Goal: Transaction & Acquisition: Purchase product/service

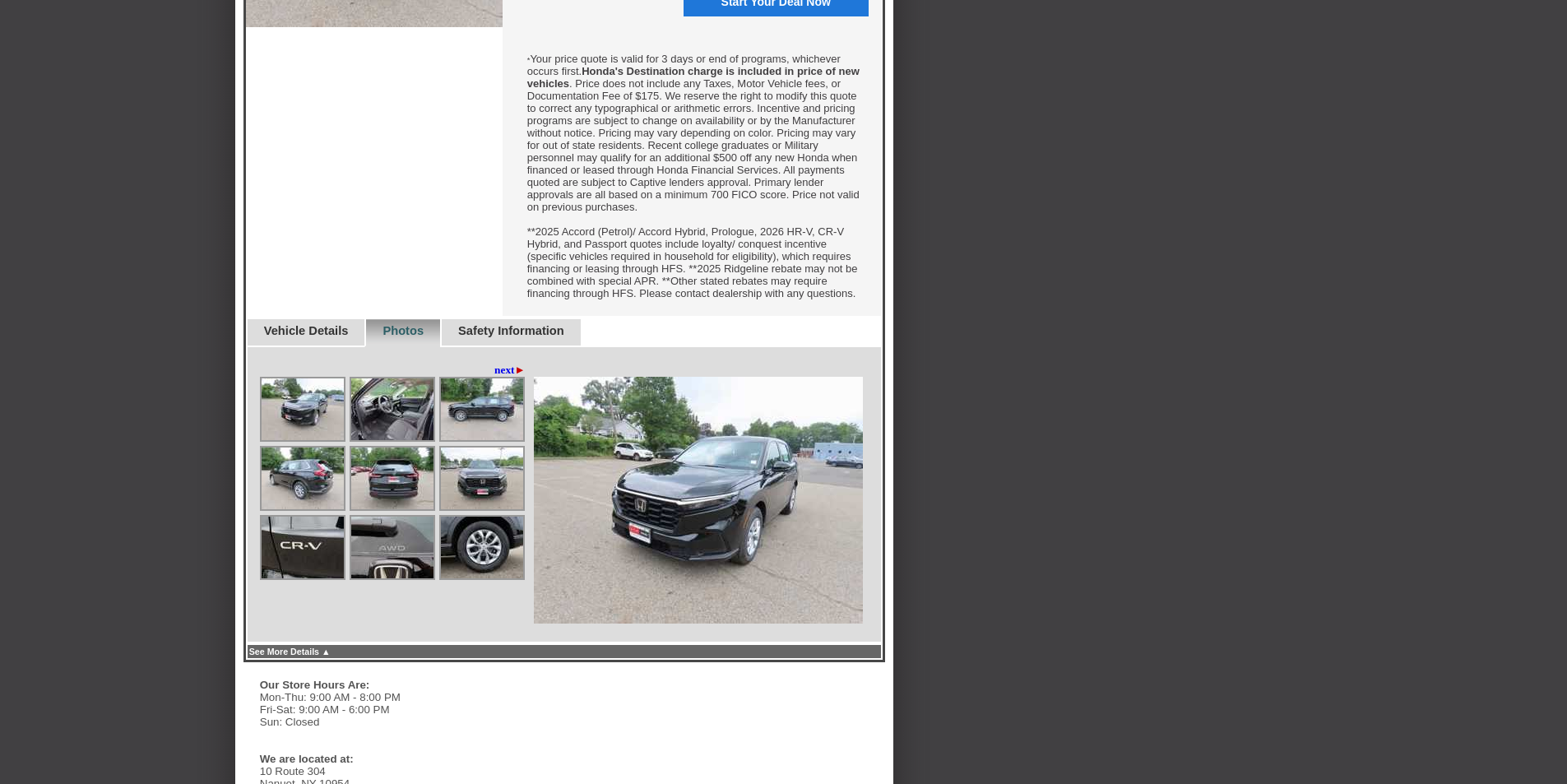
scroll to position [609, 0]
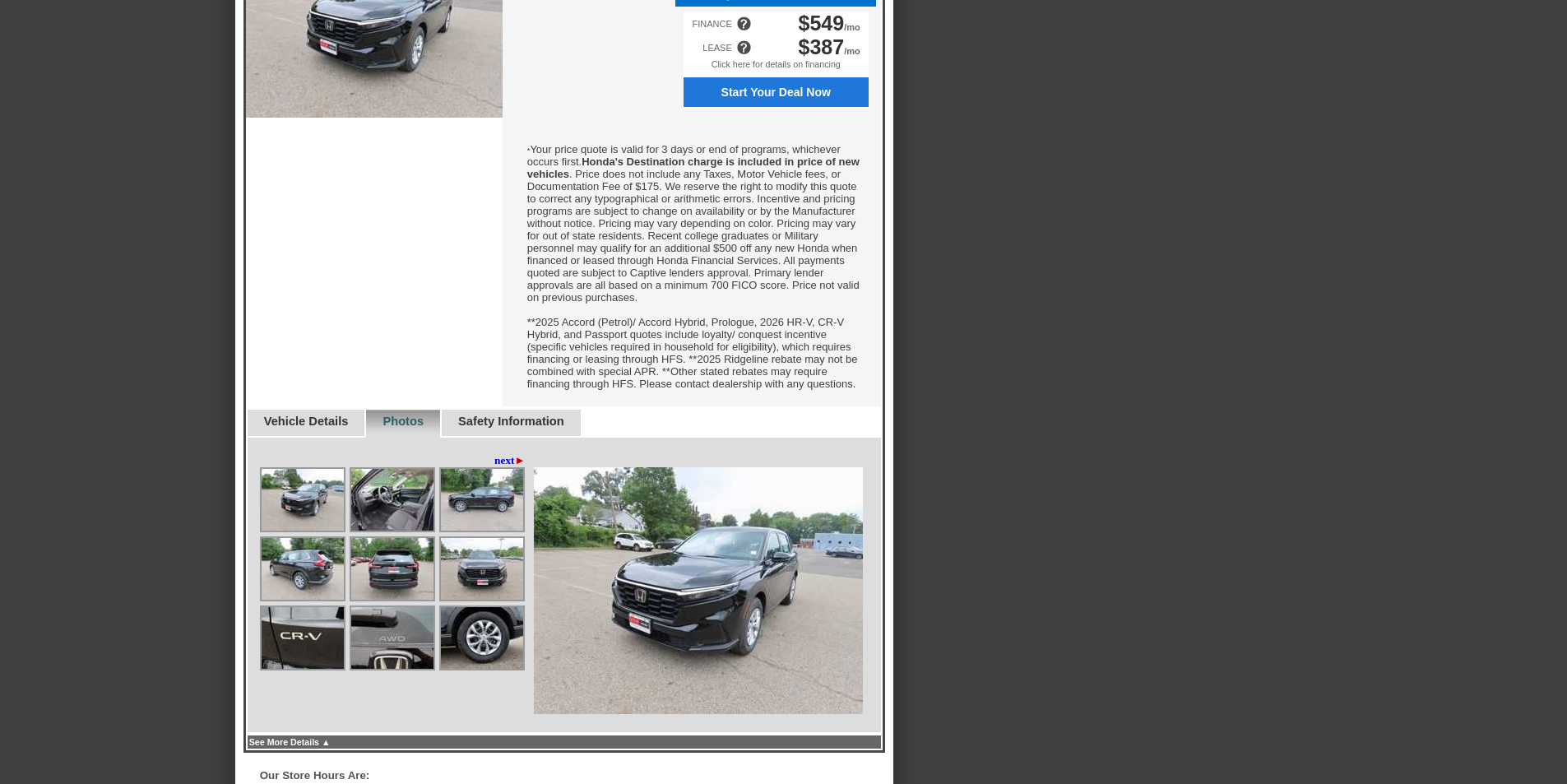
click at [754, 99] on span "Start Your Deal Now" at bounding box center [776, 92] width 167 height 13
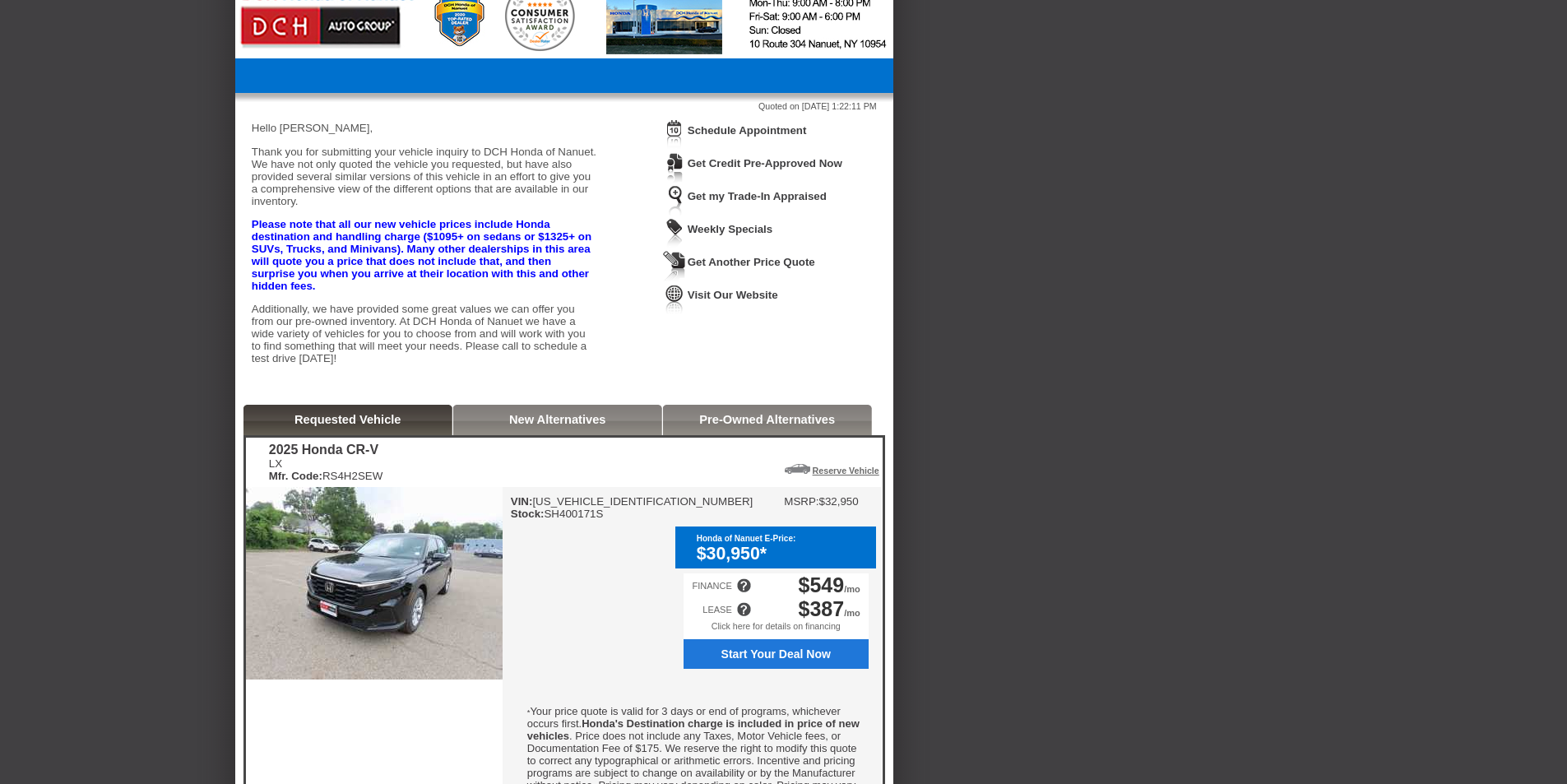
scroll to position [0, 0]
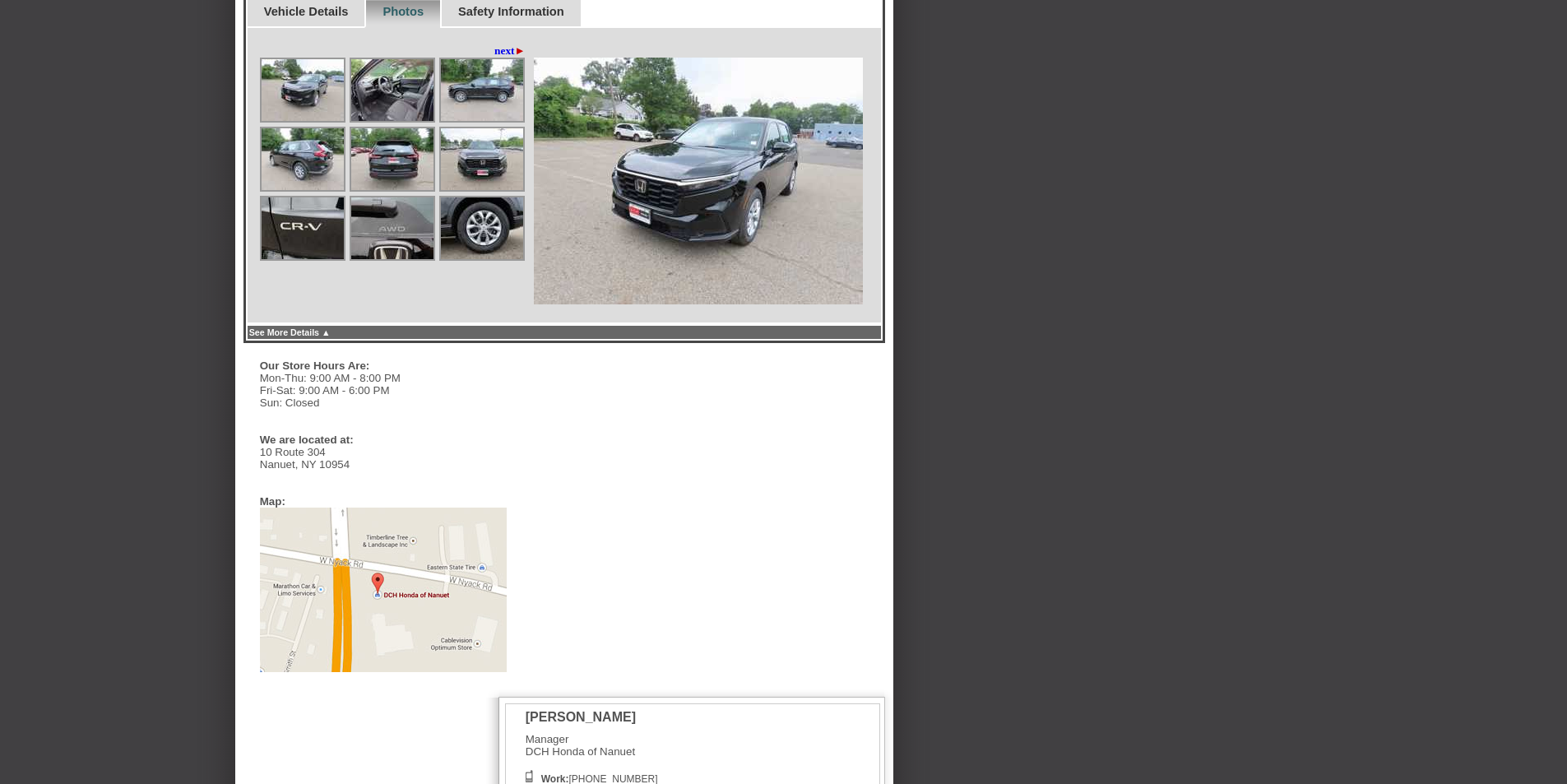
scroll to position [1069, 0]
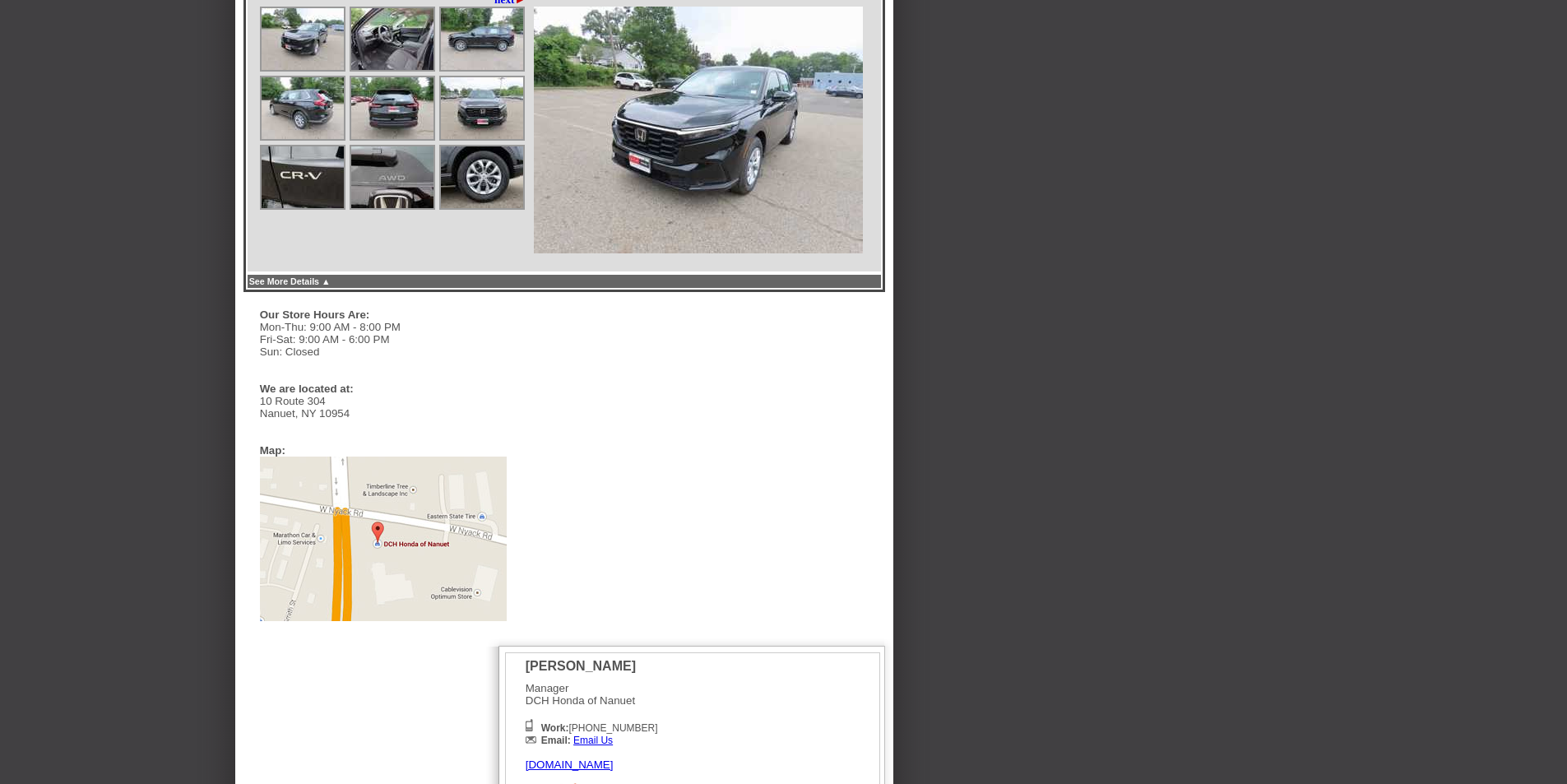
click at [309, 72] on div at bounding box center [302, 39] width 85 height 65
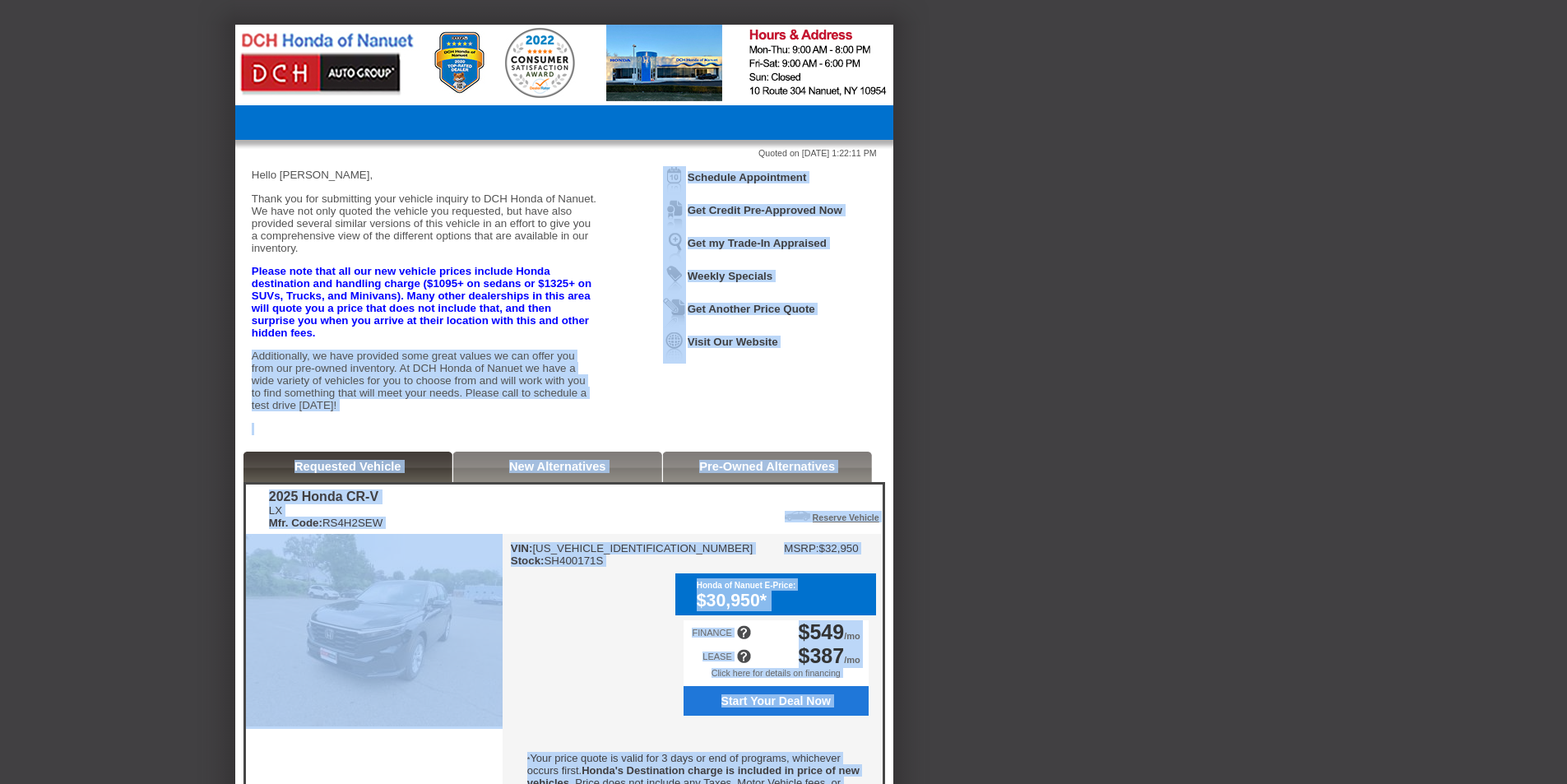
drag, startPoint x: 449, startPoint y: 449, endPoint x: 980, endPoint y: 542, distance: 539.1
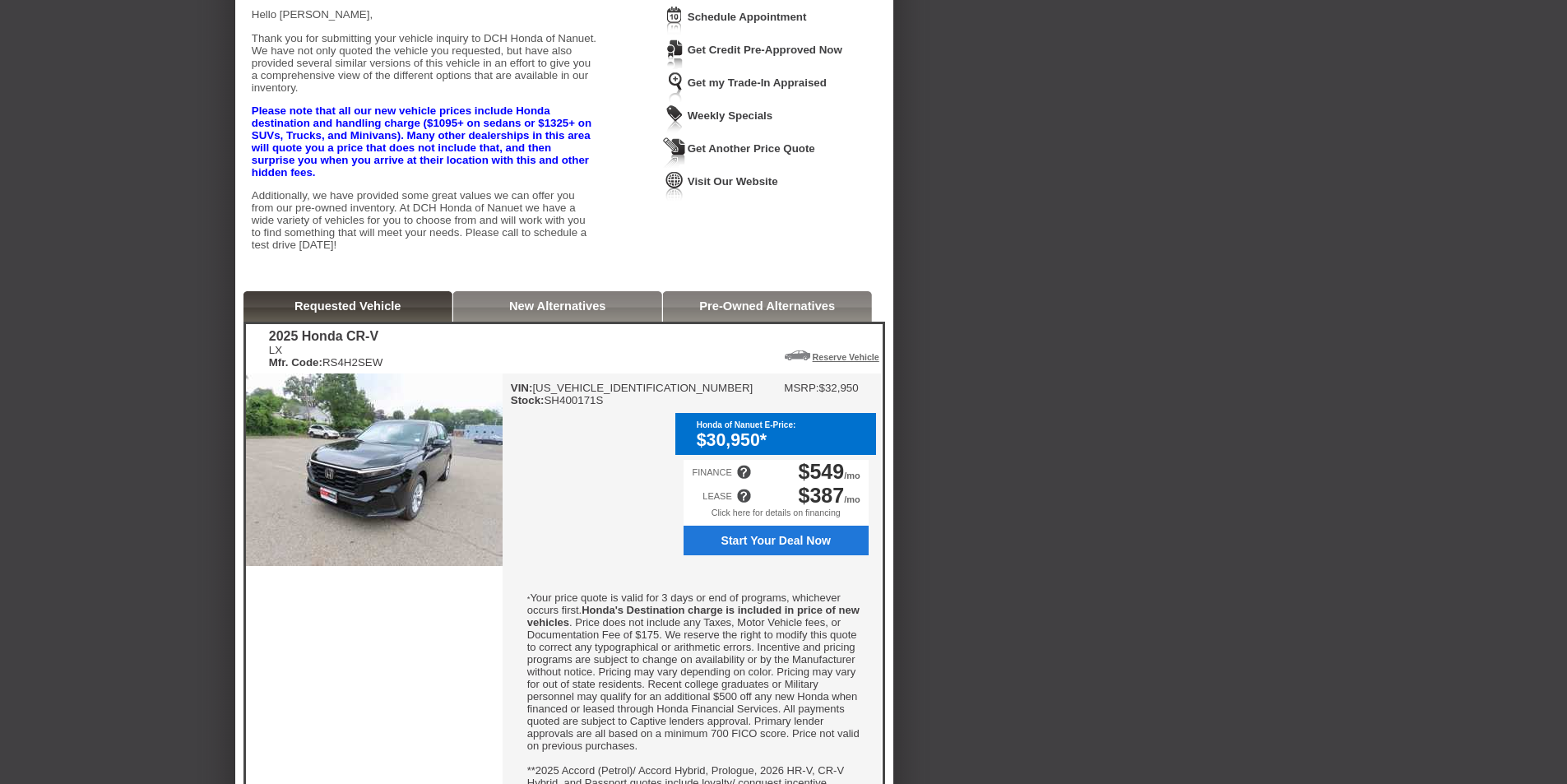
scroll to position [164, 0]
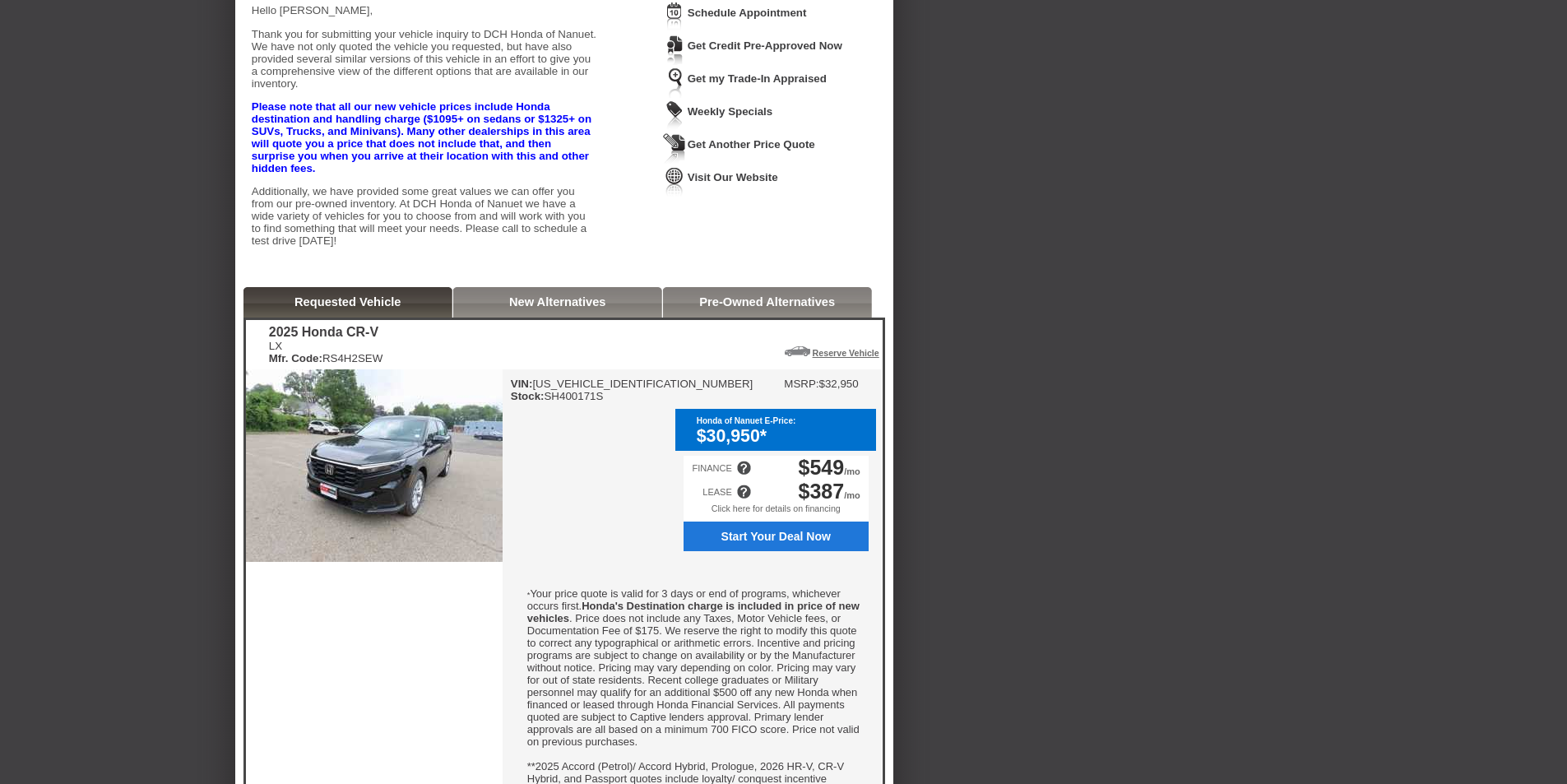
click at [739, 543] on span "Start Your Deal Now" at bounding box center [776, 536] width 167 height 13
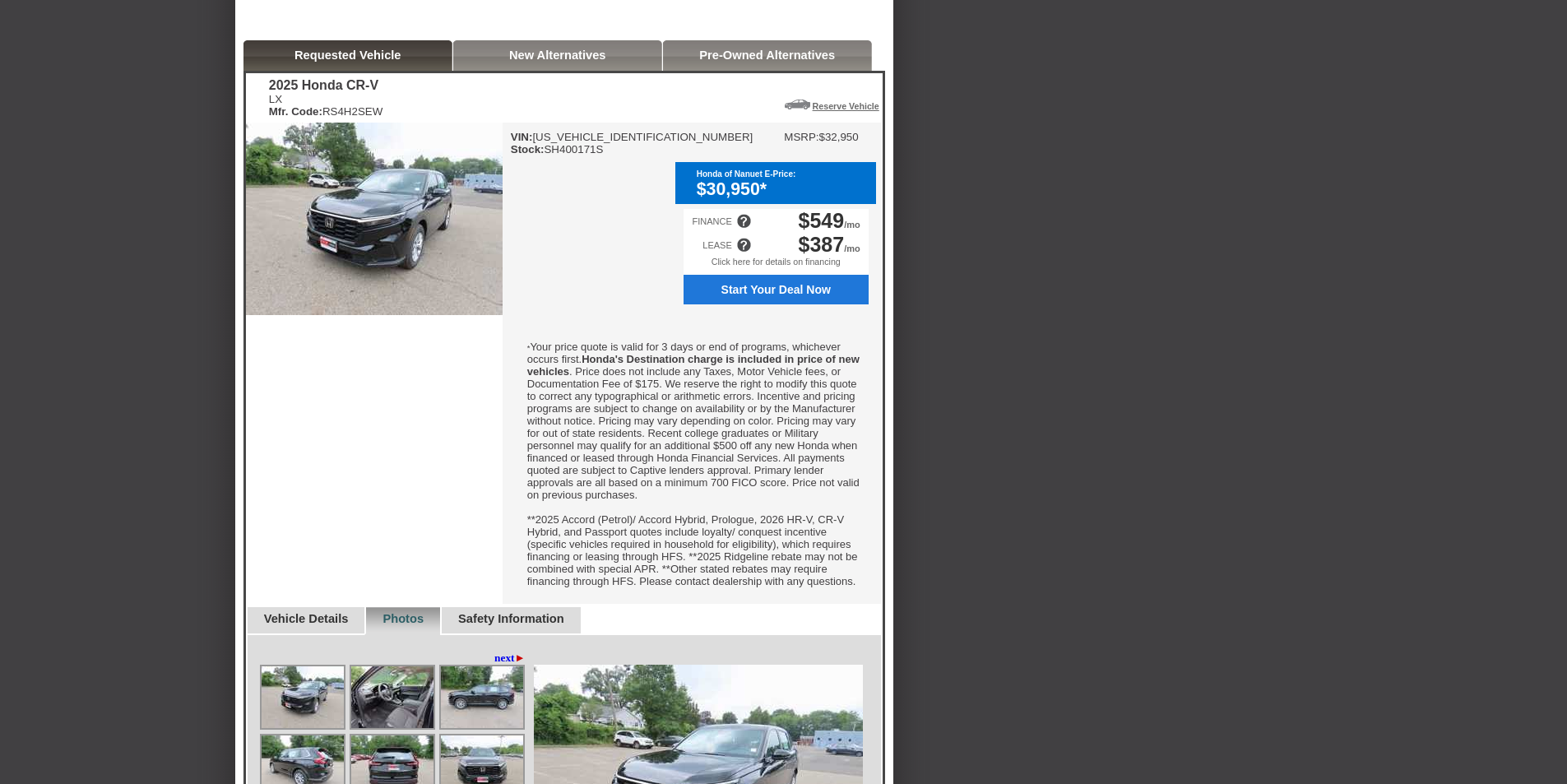
scroll to position [823, 0]
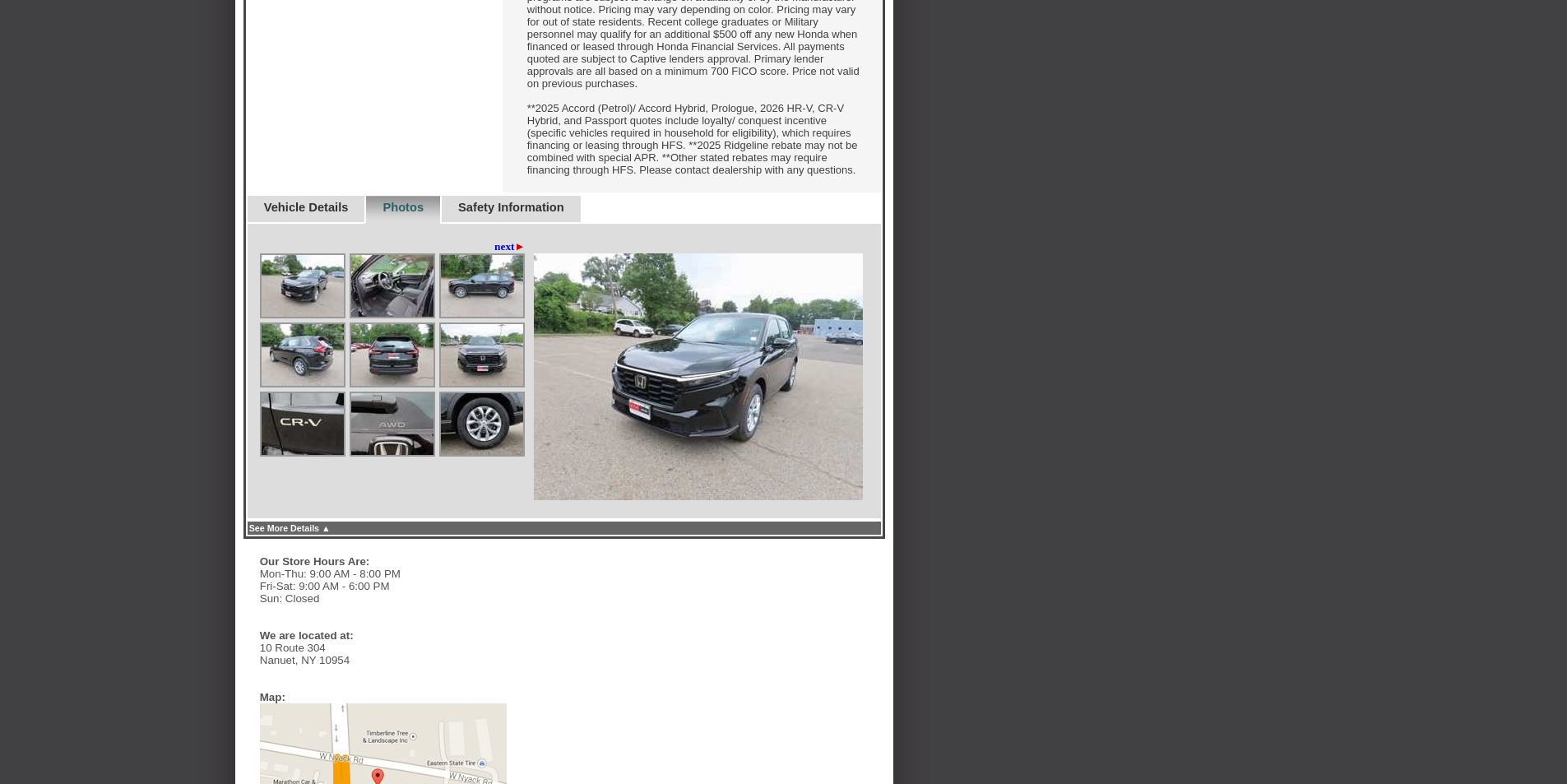
click at [309, 316] on img at bounding box center [303, 285] width 83 height 61
click at [315, 316] on img at bounding box center [303, 285] width 83 height 61
click at [372, 316] on img at bounding box center [393, 285] width 83 height 61
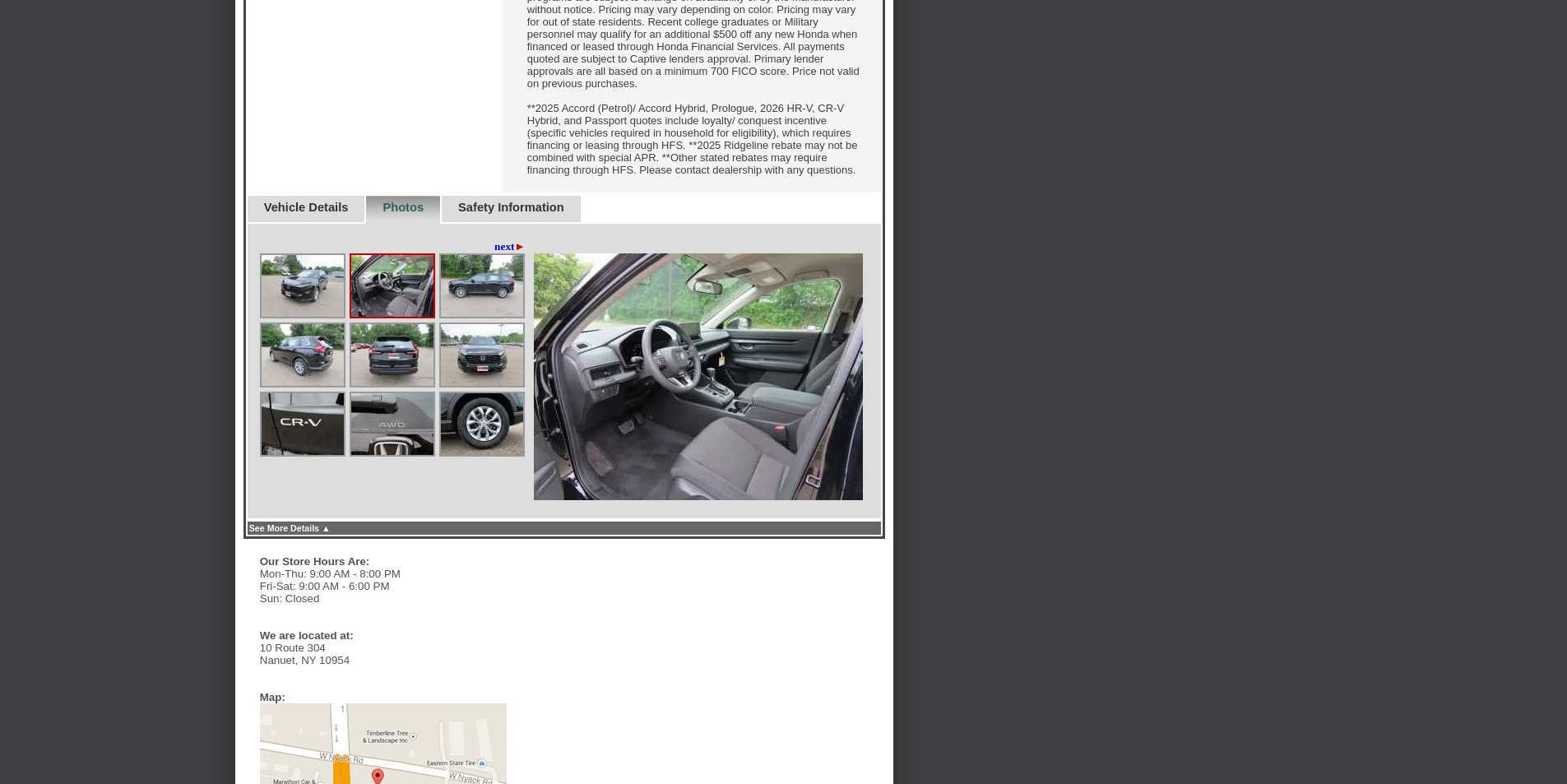
click at [498, 316] on img at bounding box center [483, 285] width 83 height 61
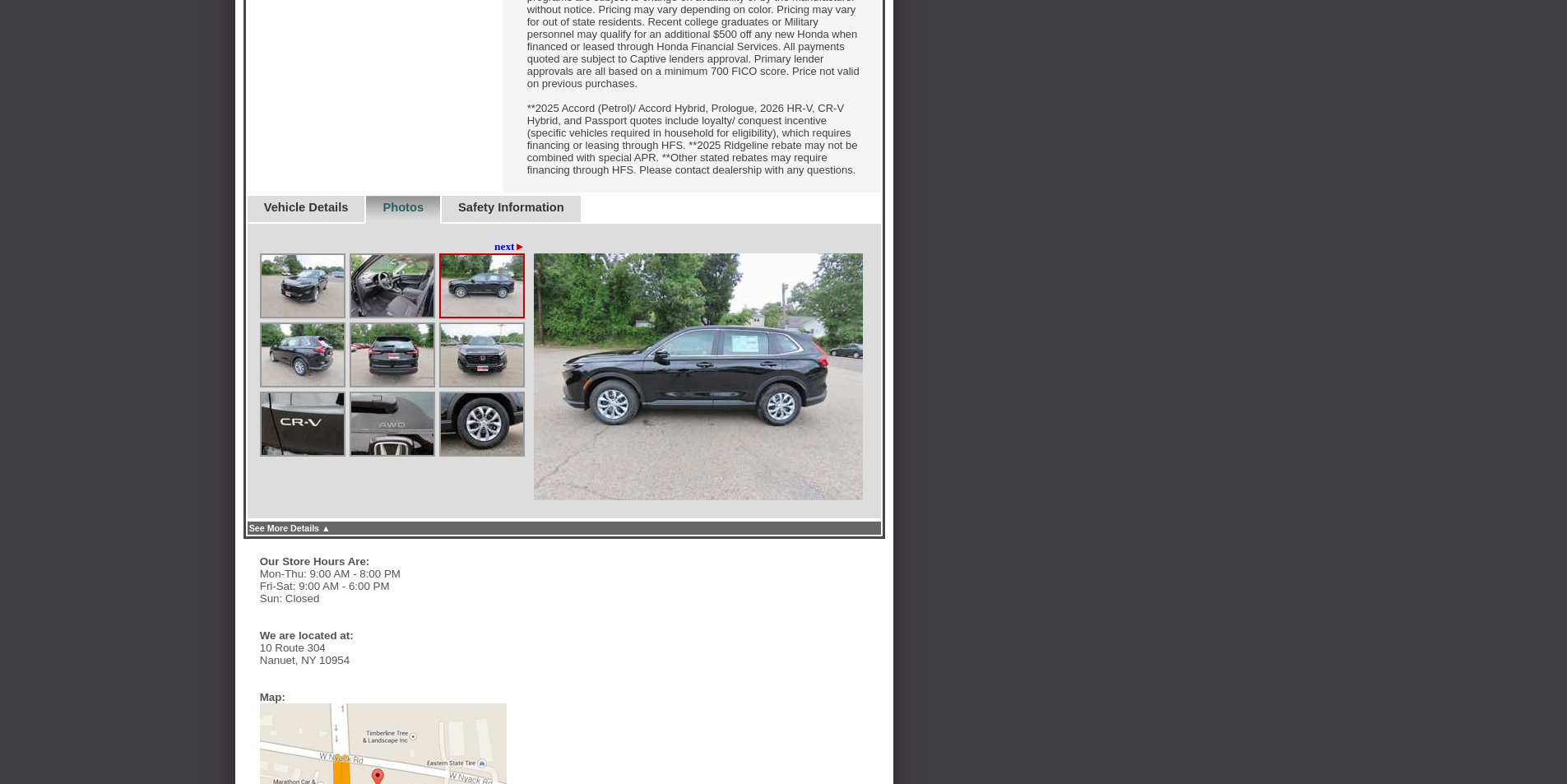
click at [308, 386] on img at bounding box center [303, 354] width 83 height 61
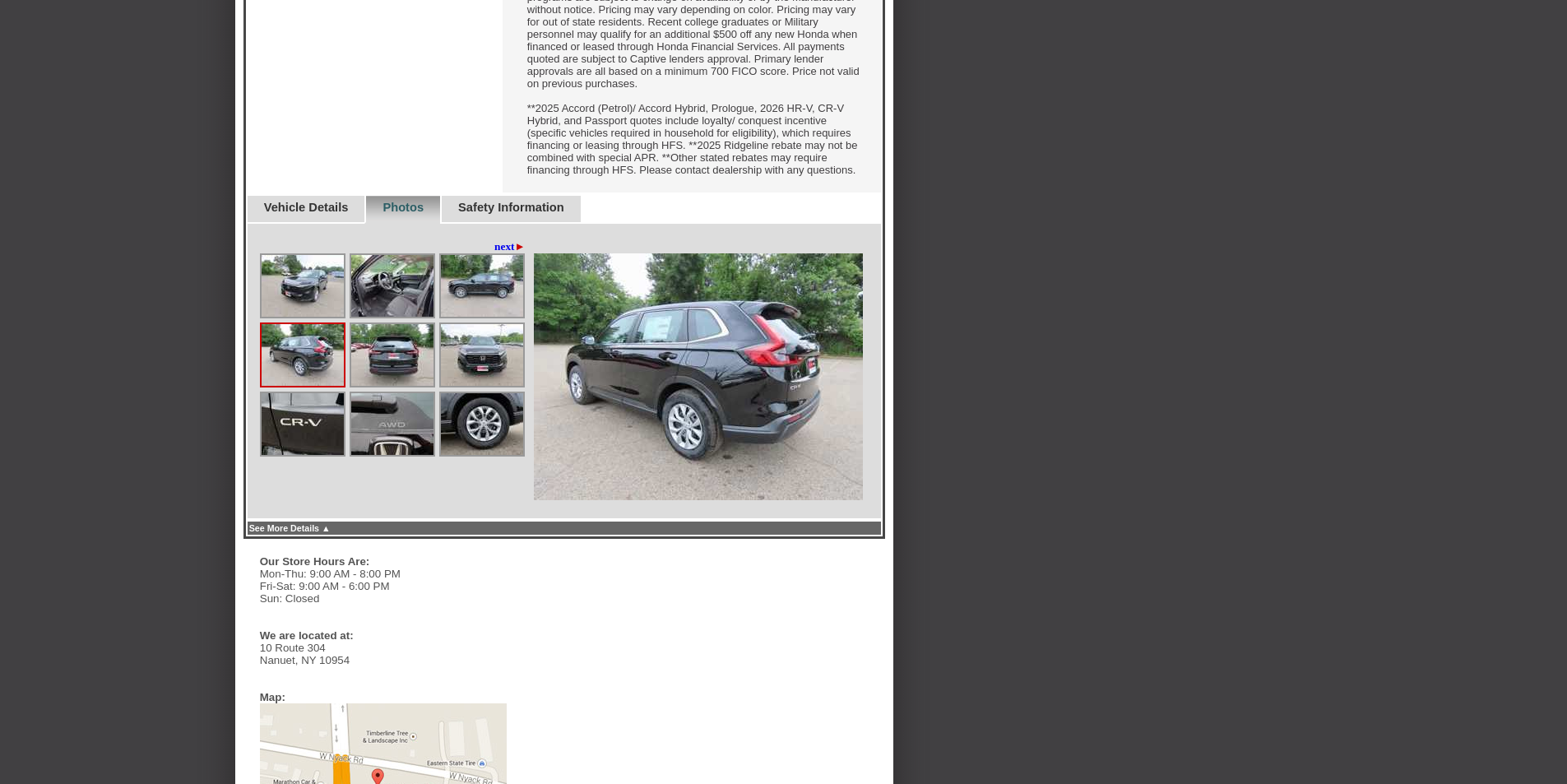
click at [384, 386] on img at bounding box center [393, 354] width 83 height 61
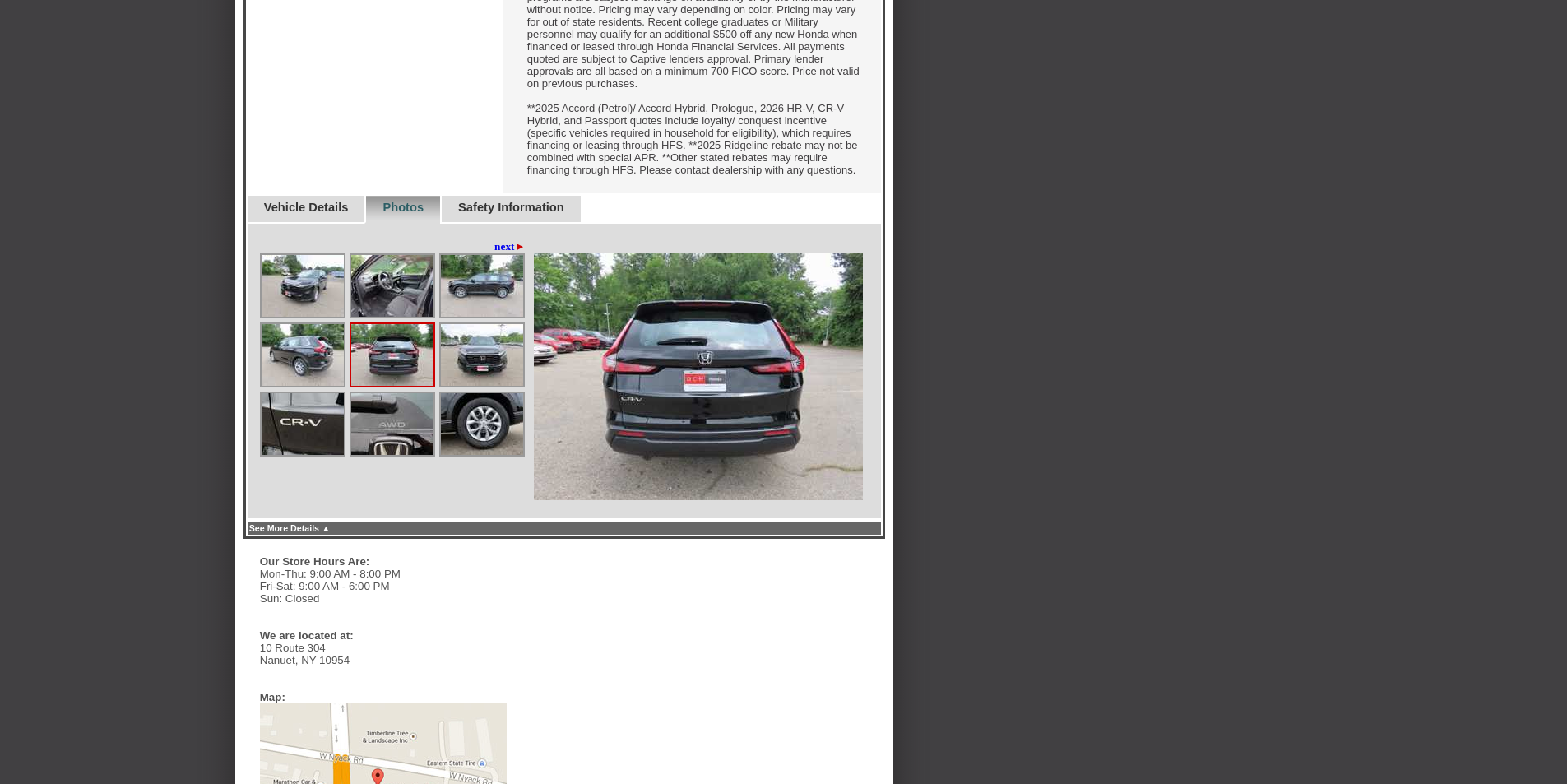
click at [480, 386] on img at bounding box center [483, 354] width 83 height 61
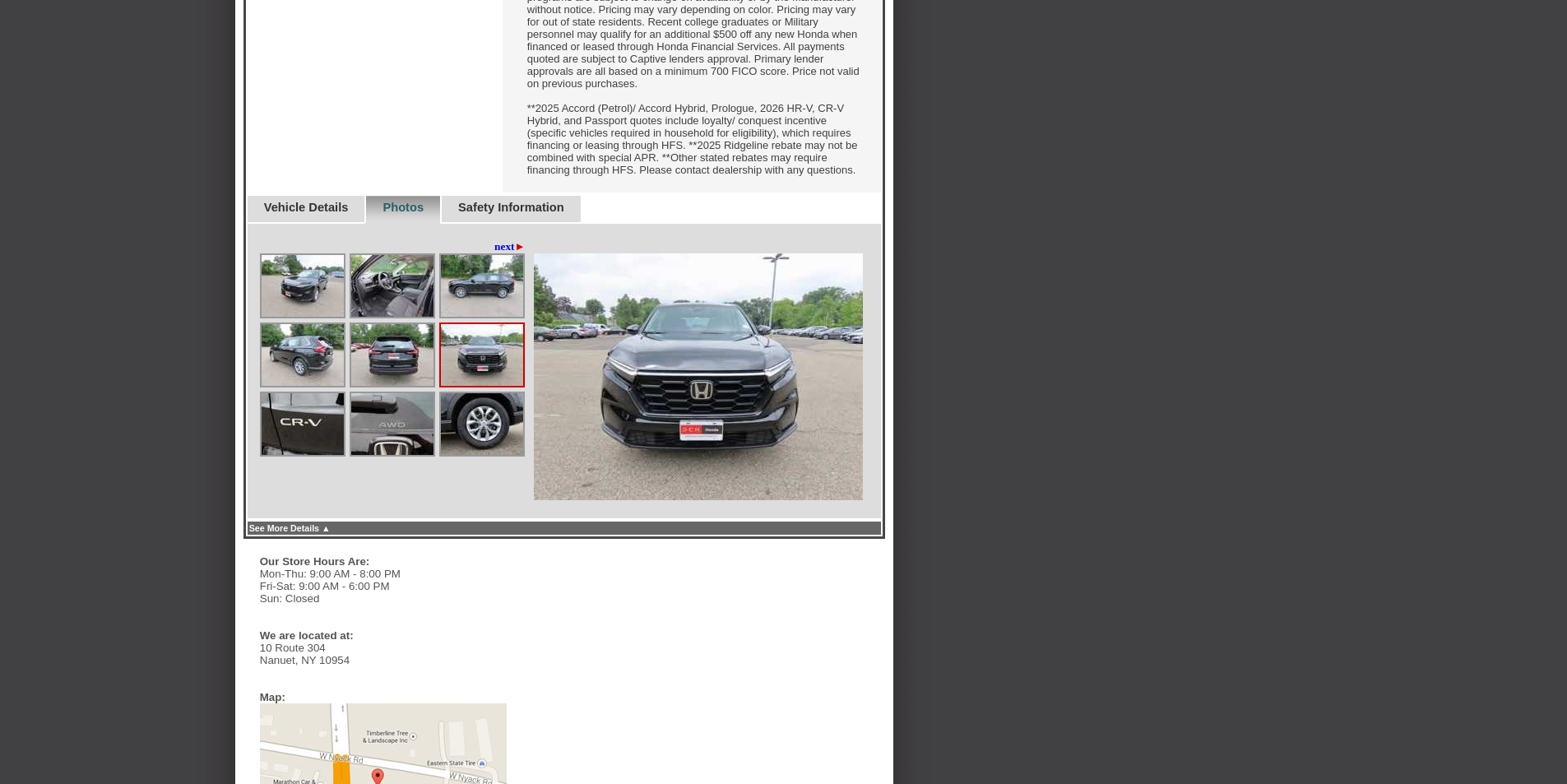
click at [303, 455] on img at bounding box center [303, 424] width 83 height 61
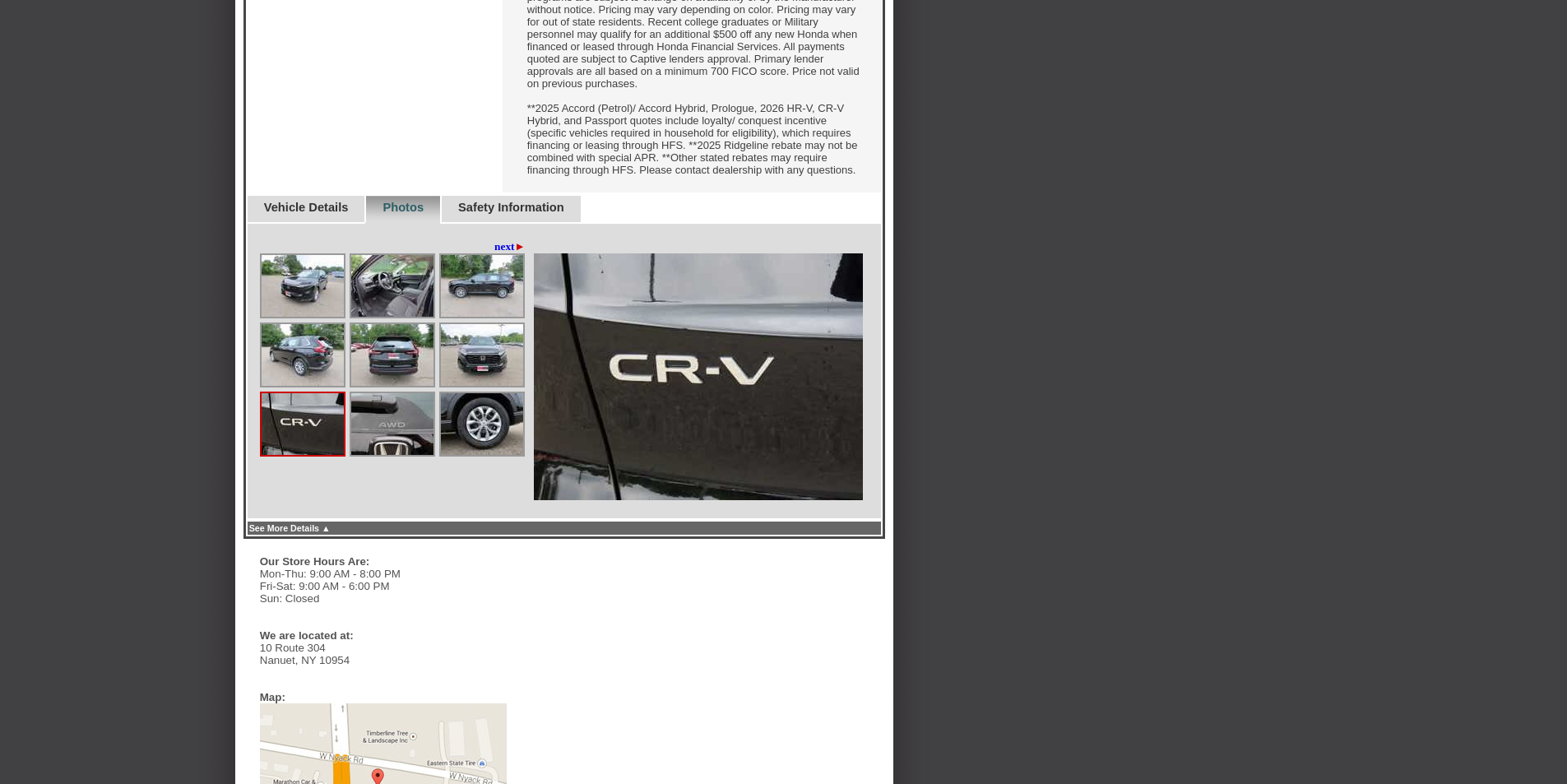
click at [387, 455] on img at bounding box center [393, 424] width 83 height 61
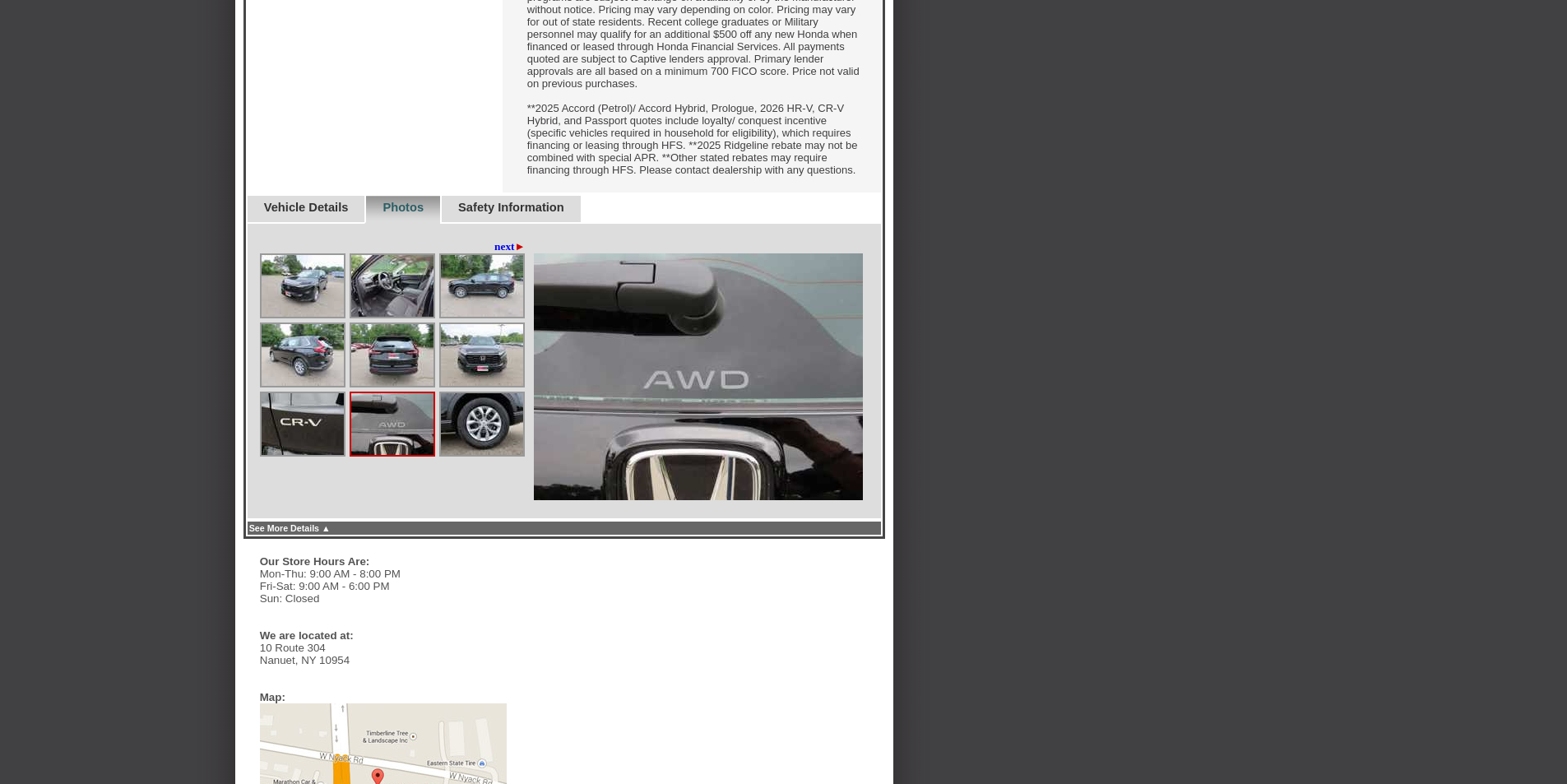
click at [473, 455] on img at bounding box center [483, 424] width 83 height 61
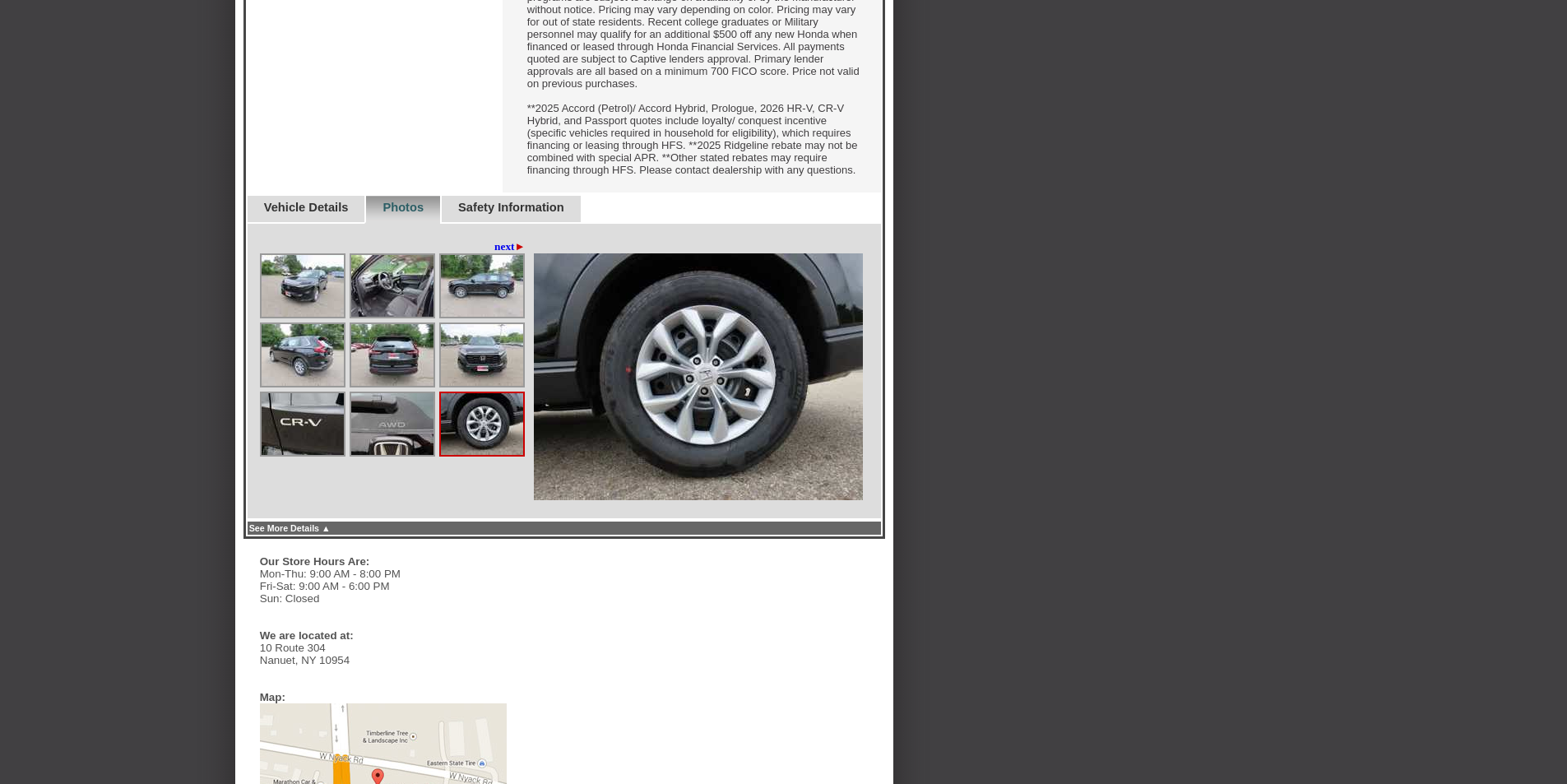
click at [500, 253] on link "next ►" at bounding box center [510, 247] width 31 height 13
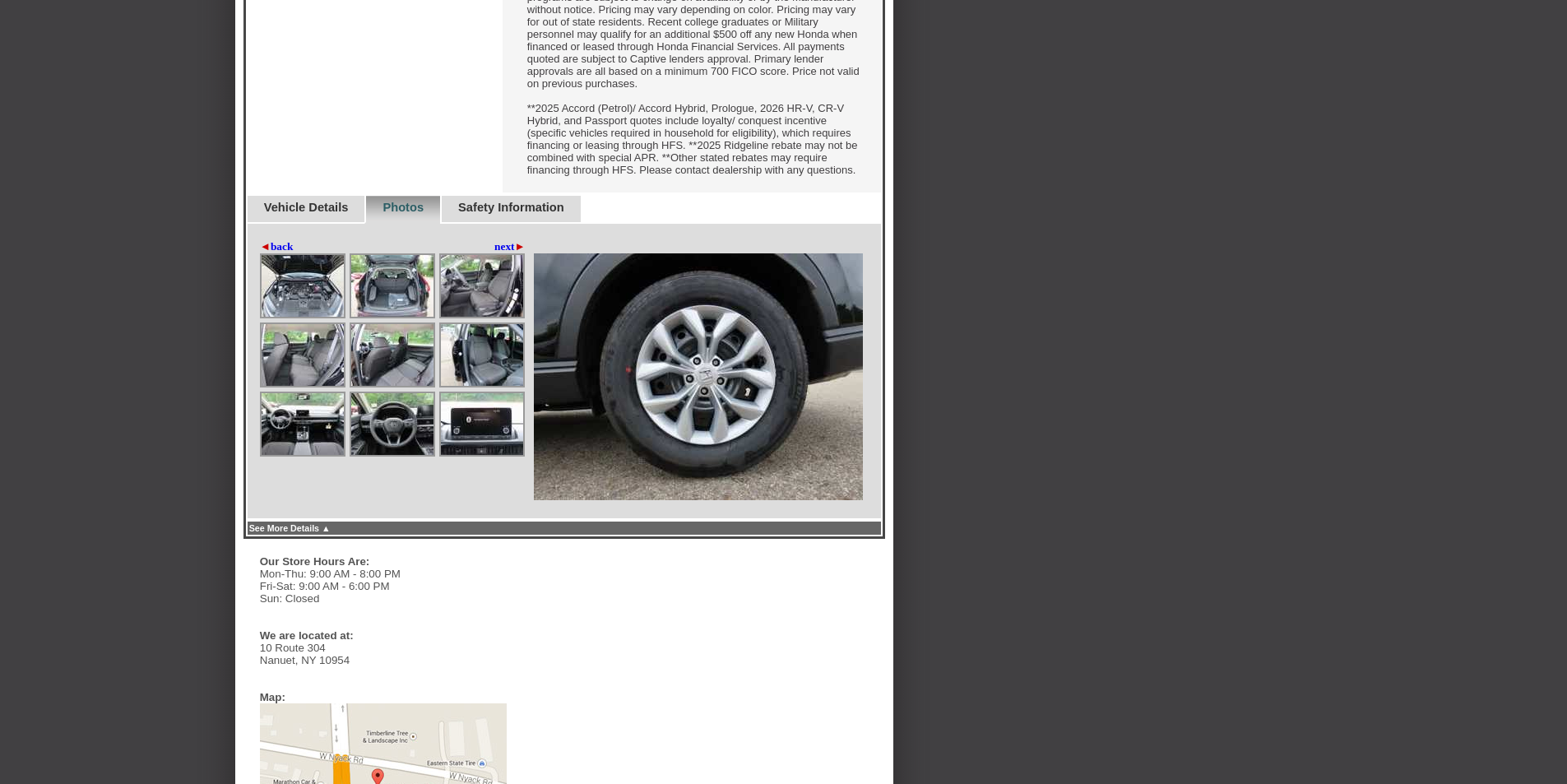
click at [303, 316] on img at bounding box center [303, 285] width 83 height 61
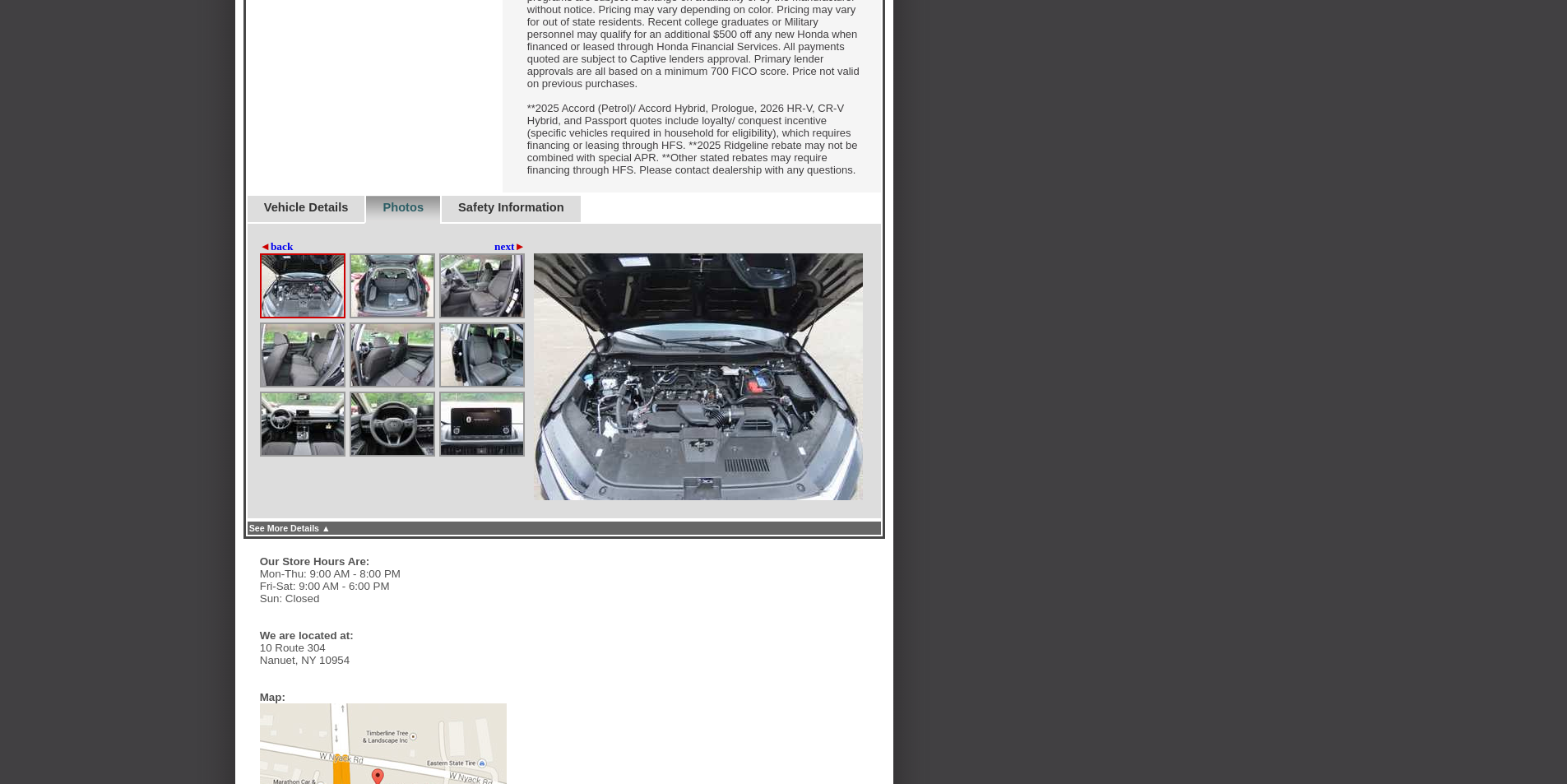
click at [379, 316] on img at bounding box center [393, 285] width 83 height 61
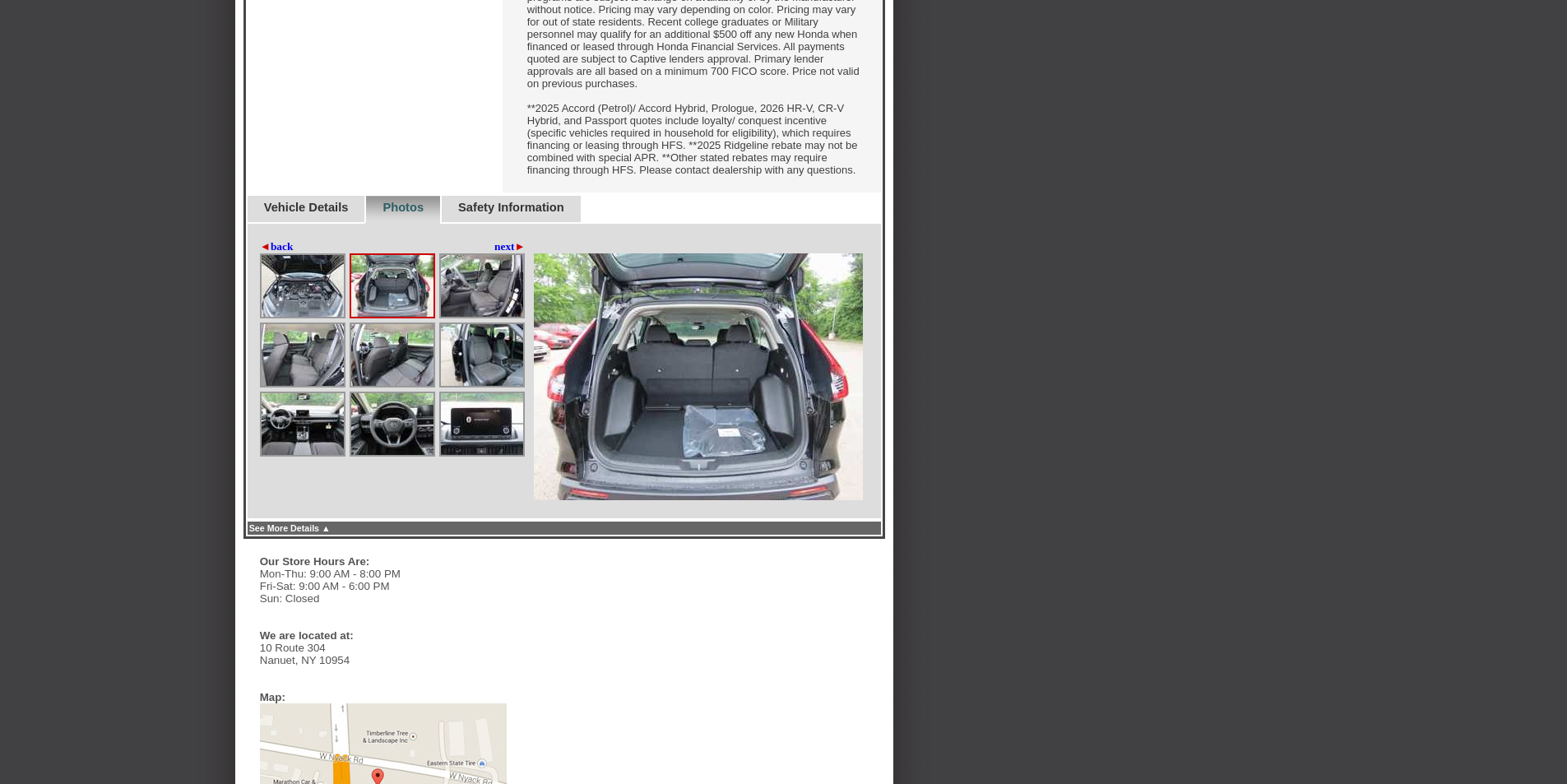
click at [486, 316] on img at bounding box center [483, 285] width 83 height 61
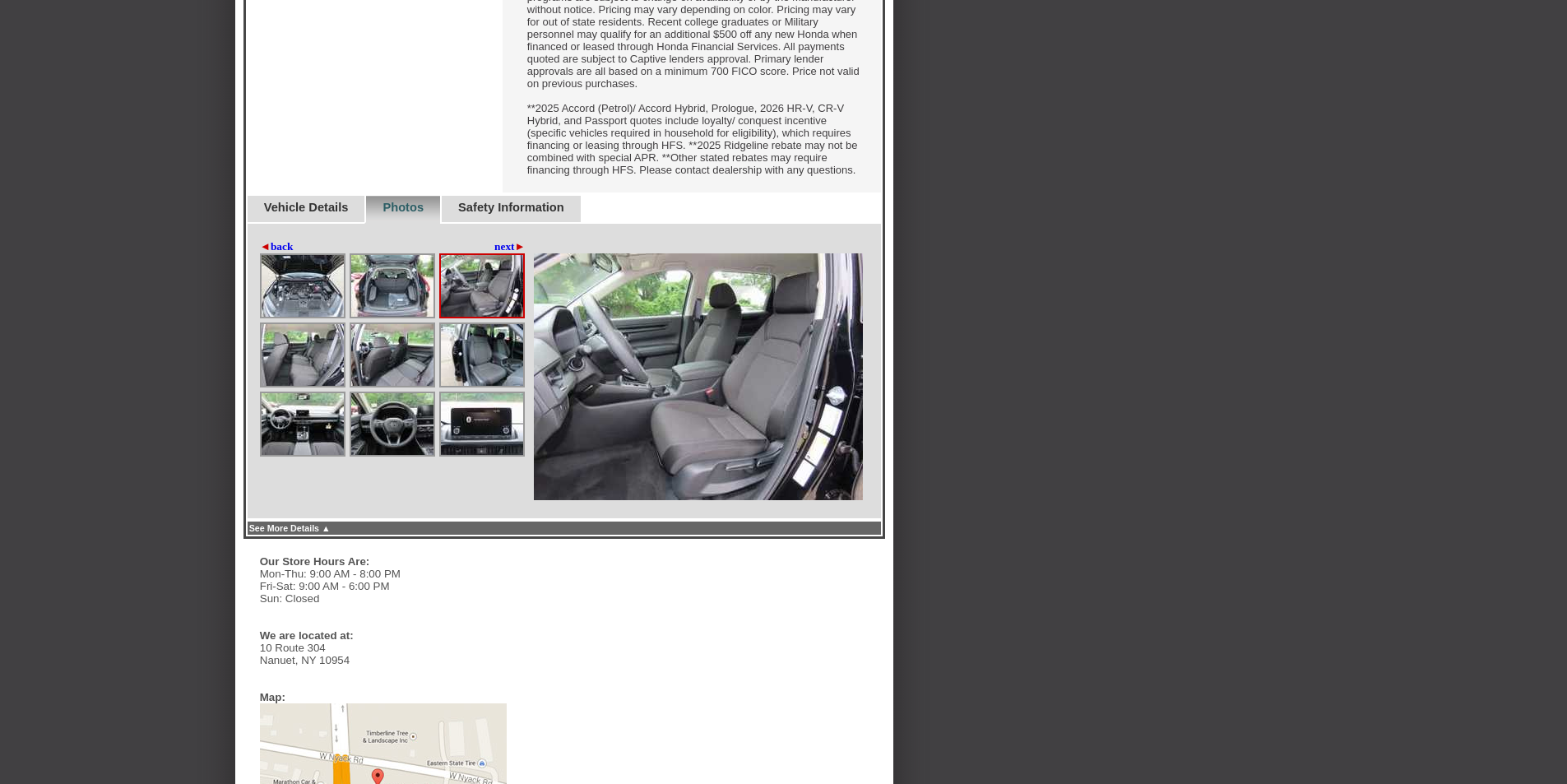
click at [306, 386] on img at bounding box center [303, 354] width 83 height 61
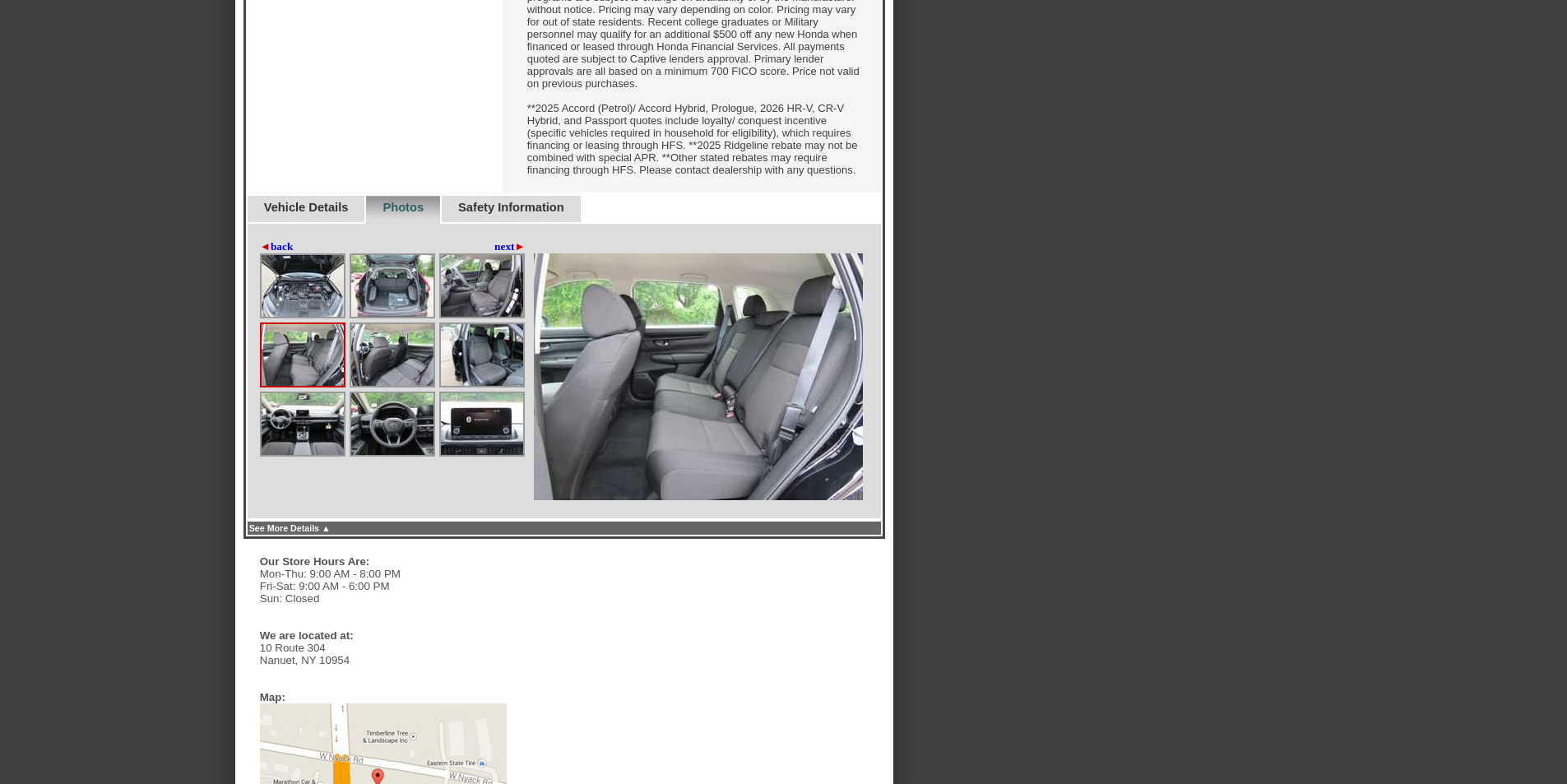
click at [411, 386] on img at bounding box center [393, 354] width 83 height 61
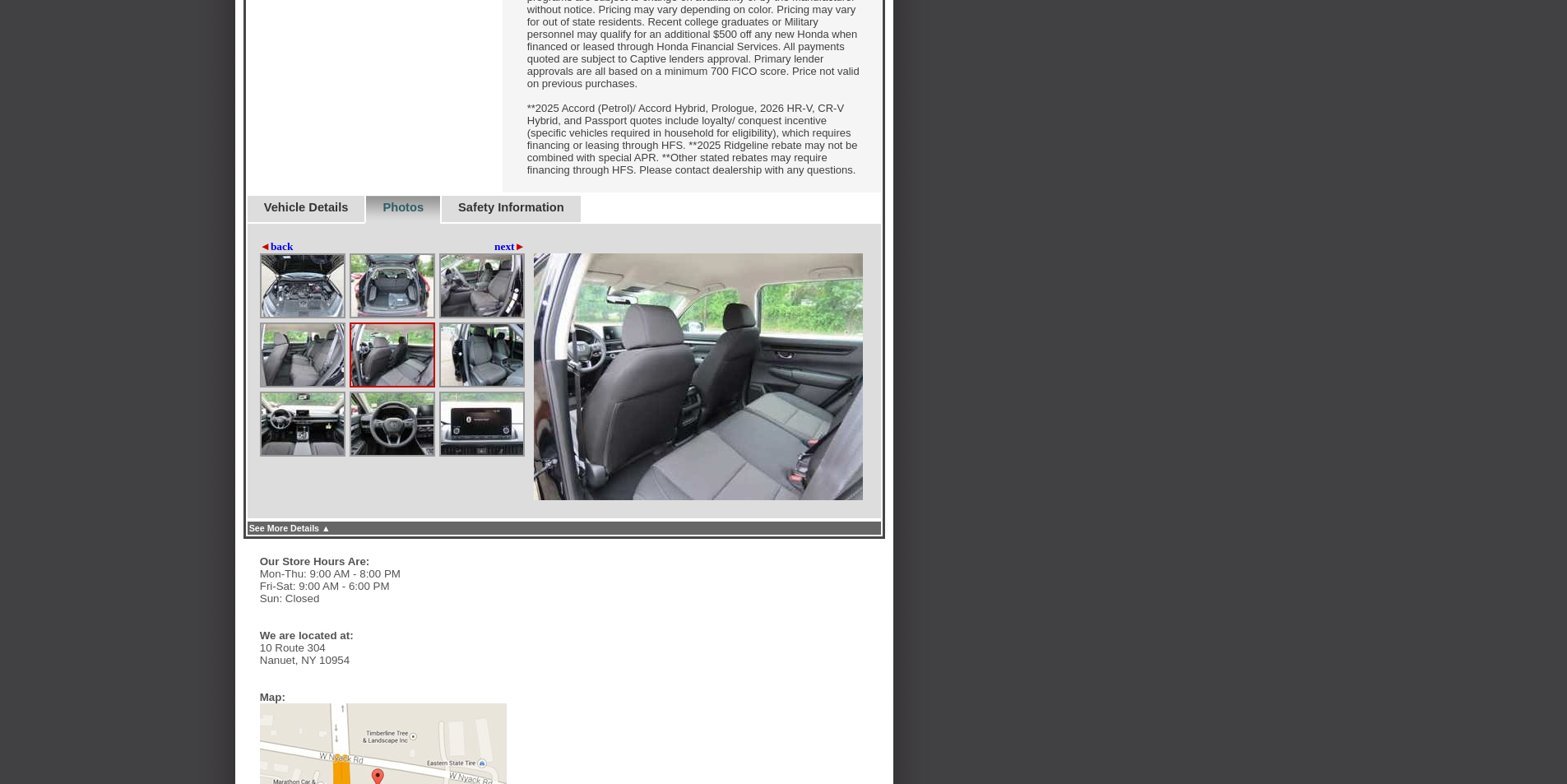
click at [468, 386] on img at bounding box center [483, 354] width 83 height 61
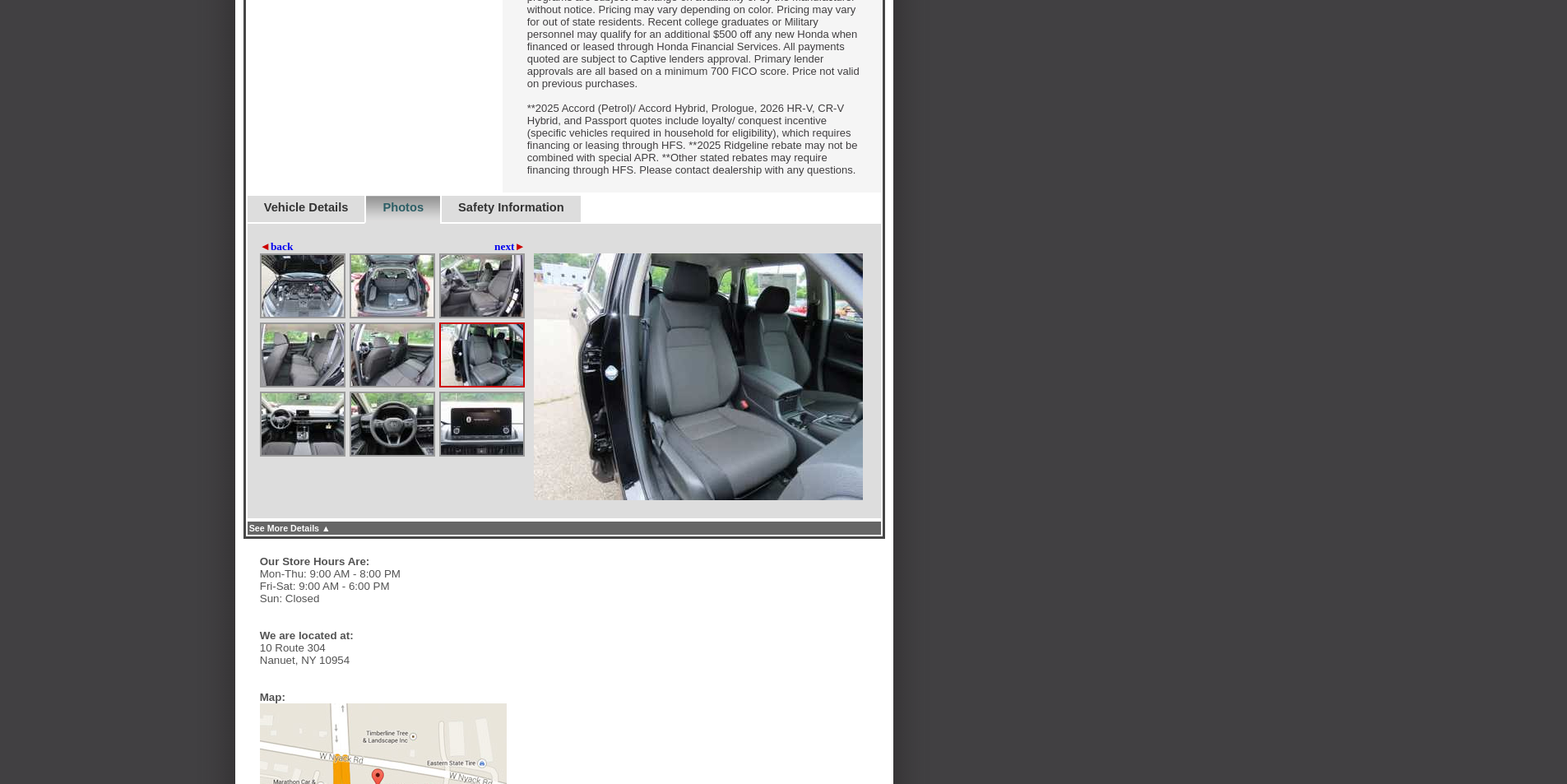
click at [296, 455] on img at bounding box center [303, 424] width 83 height 61
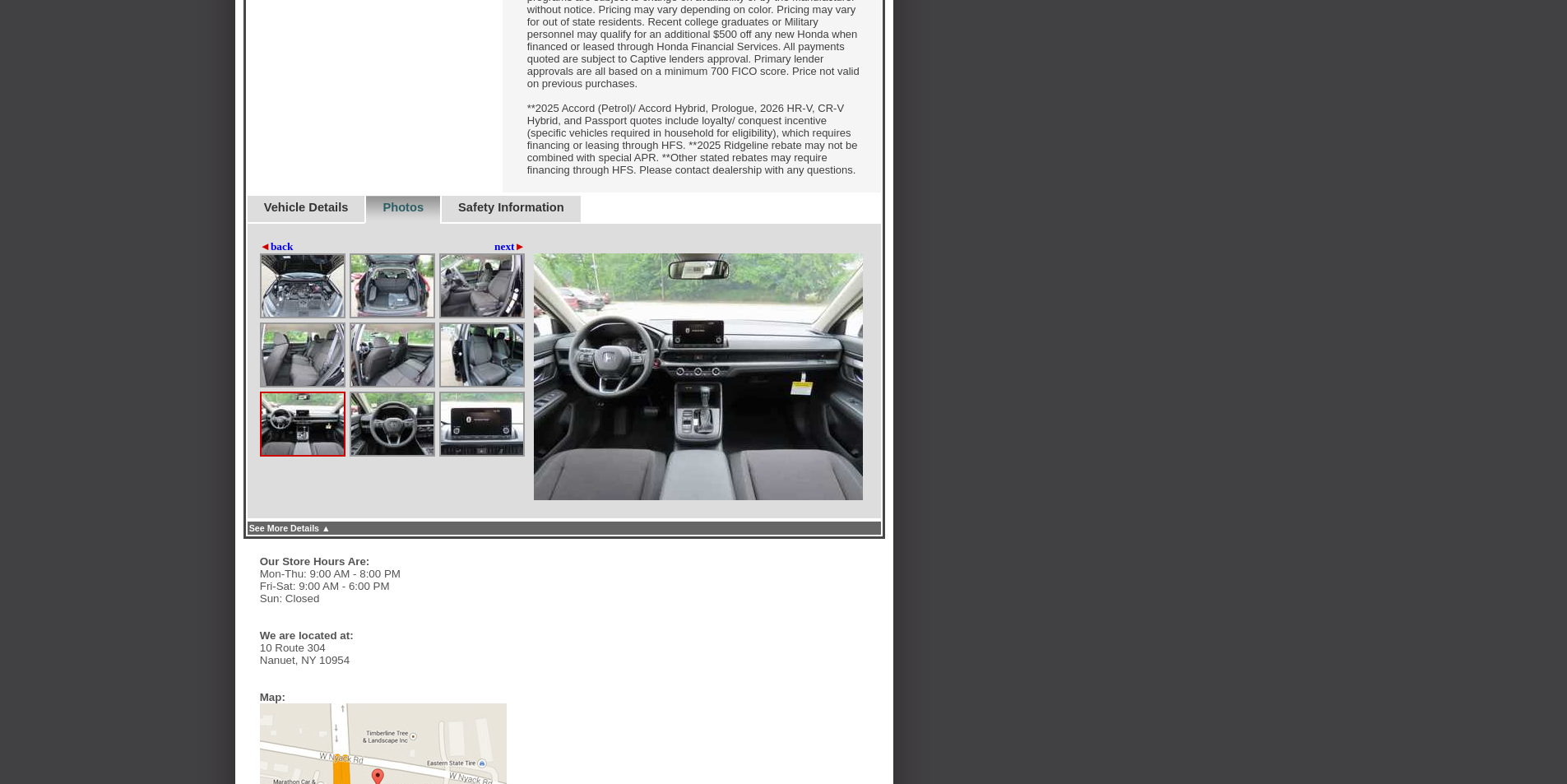
click at [387, 455] on img at bounding box center [393, 424] width 83 height 61
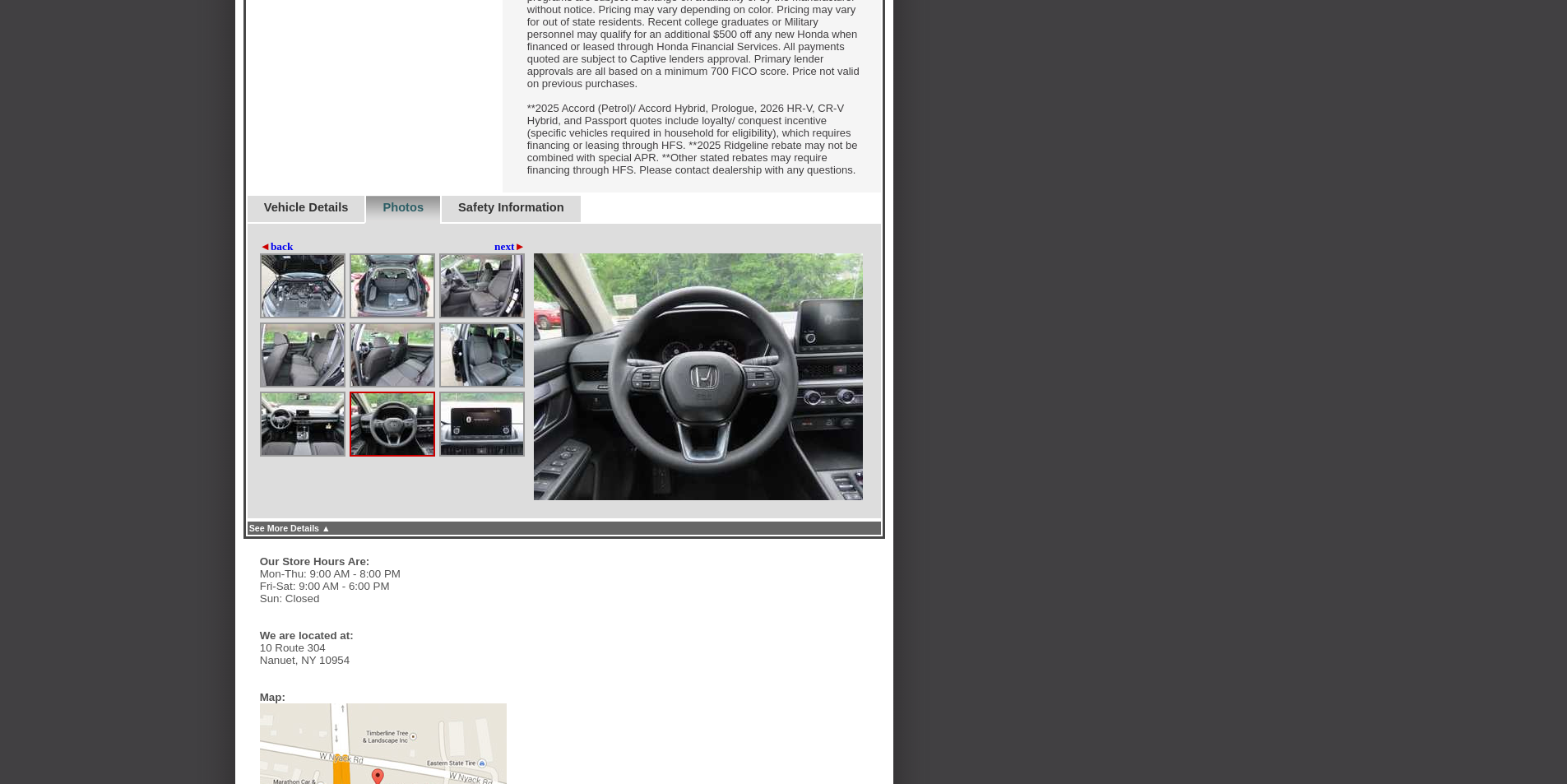
click at [486, 455] on img at bounding box center [483, 424] width 83 height 61
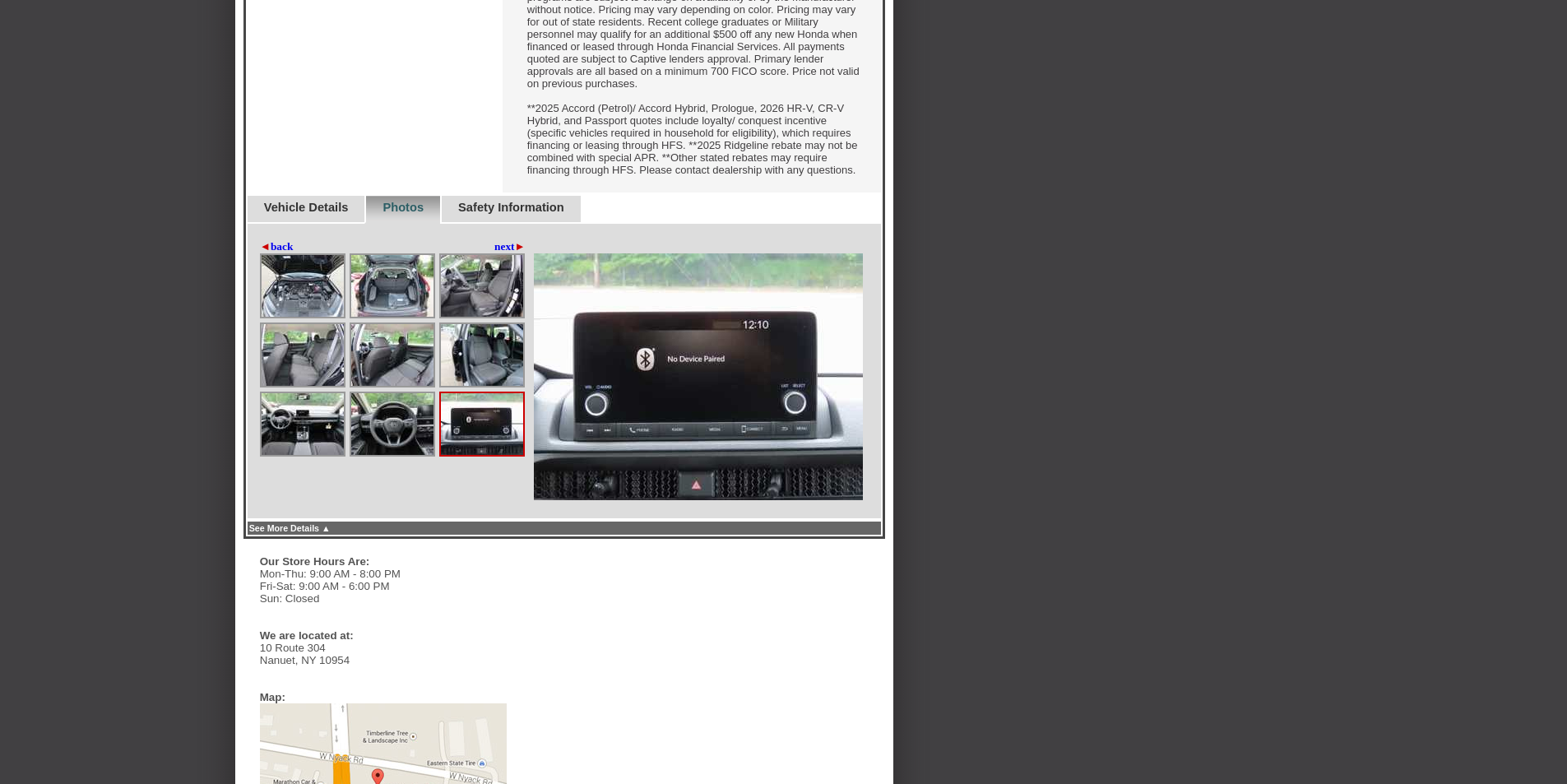
click at [509, 253] on link "next ►" at bounding box center [510, 247] width 31 height 13
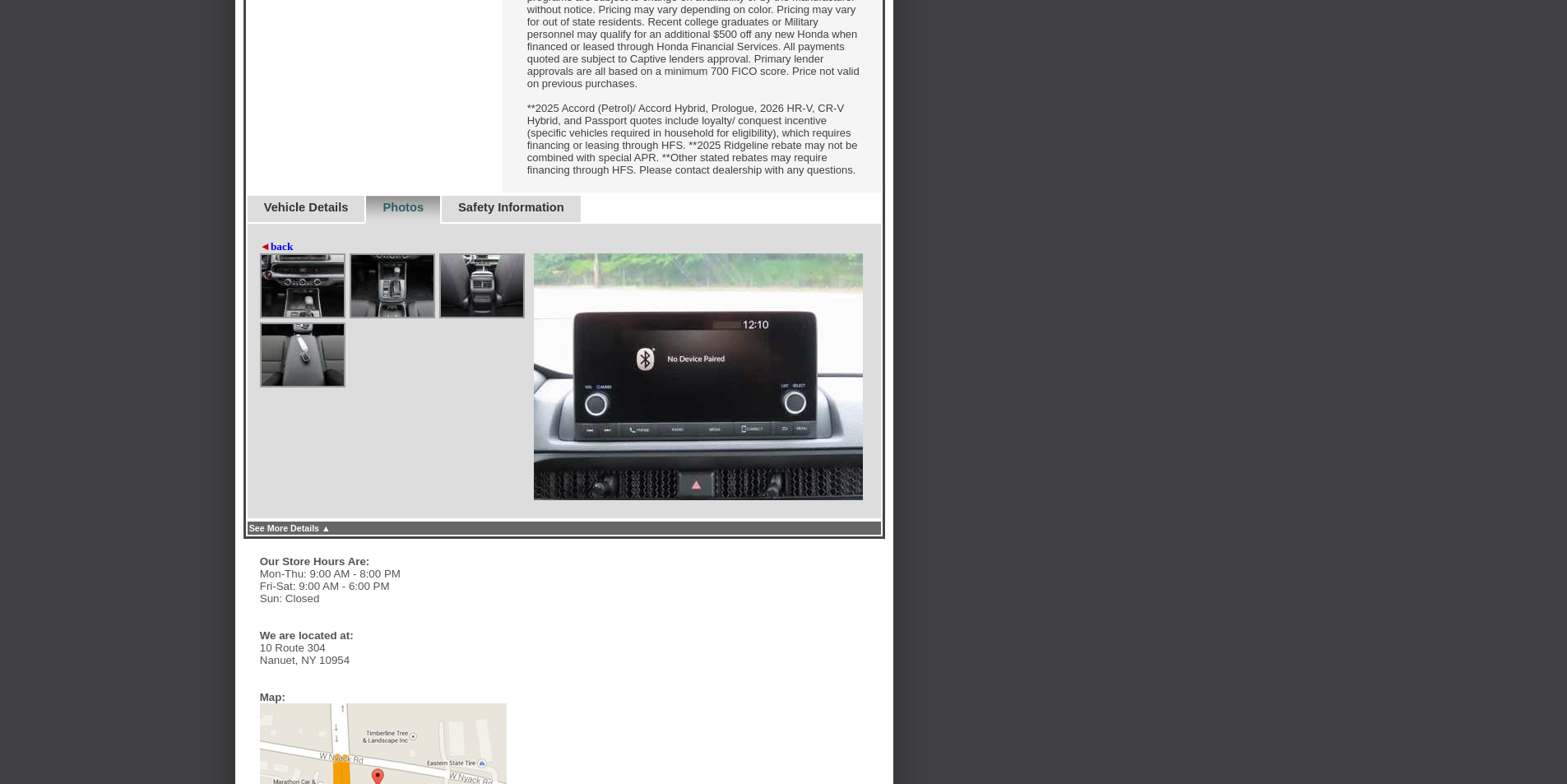
click at [274, 316] on img at bounding box center [303, 285] width 83 height 61
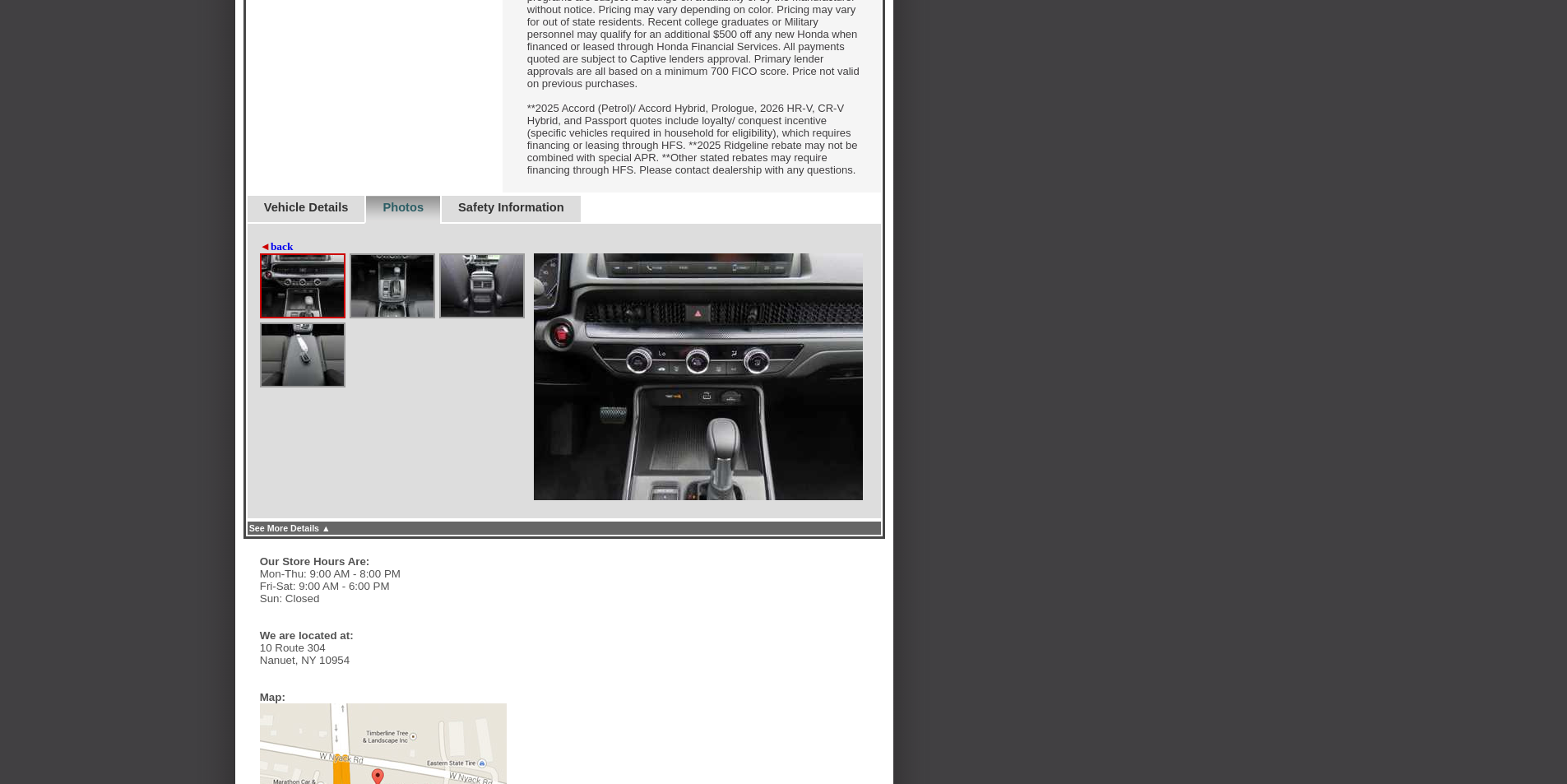
click at [391, 316] on img at bounding box center [393, 285] width 83 height 61
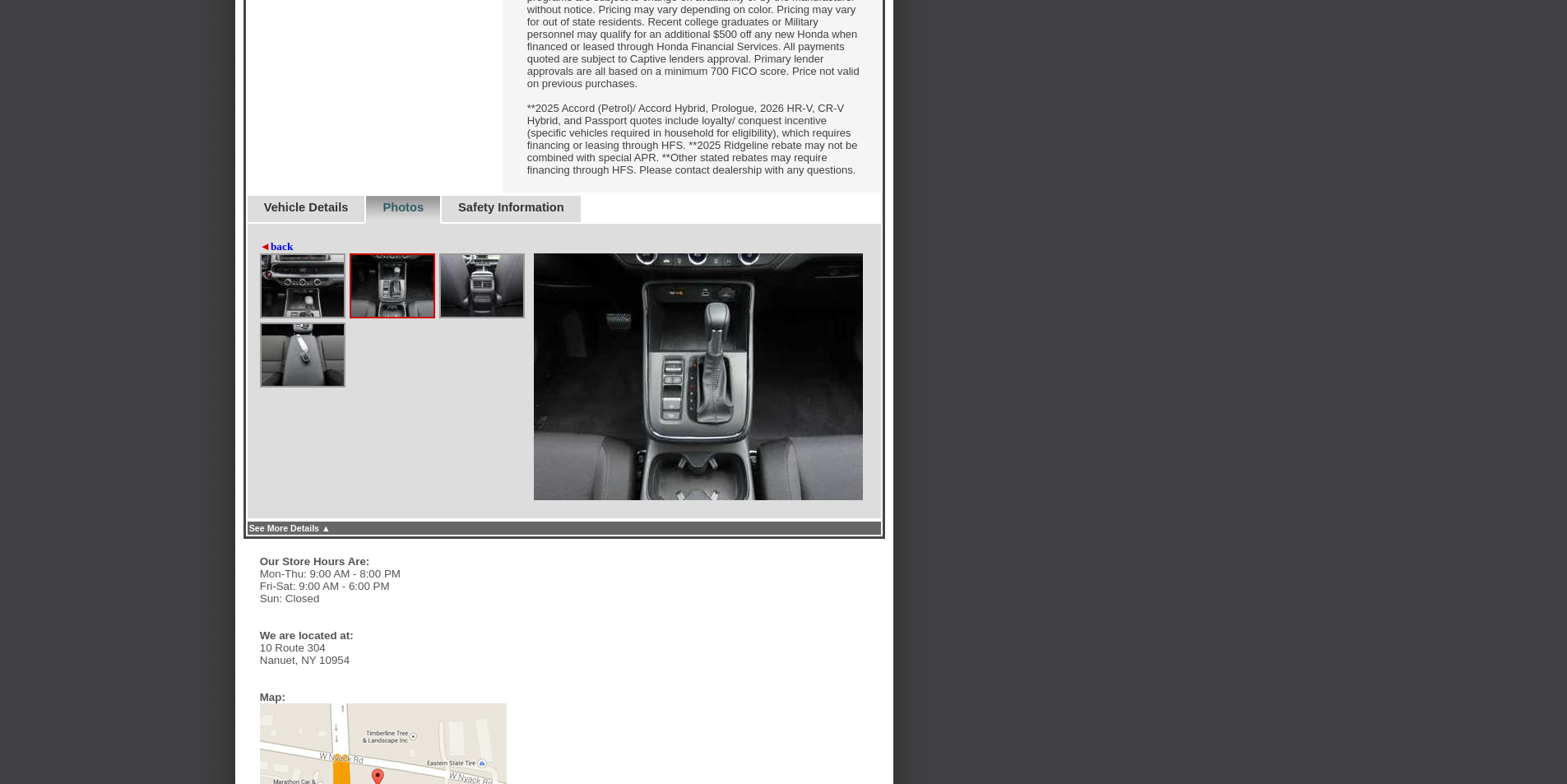
click at [474, 316] on img at bounding box center [483, 285] width 83 height 61
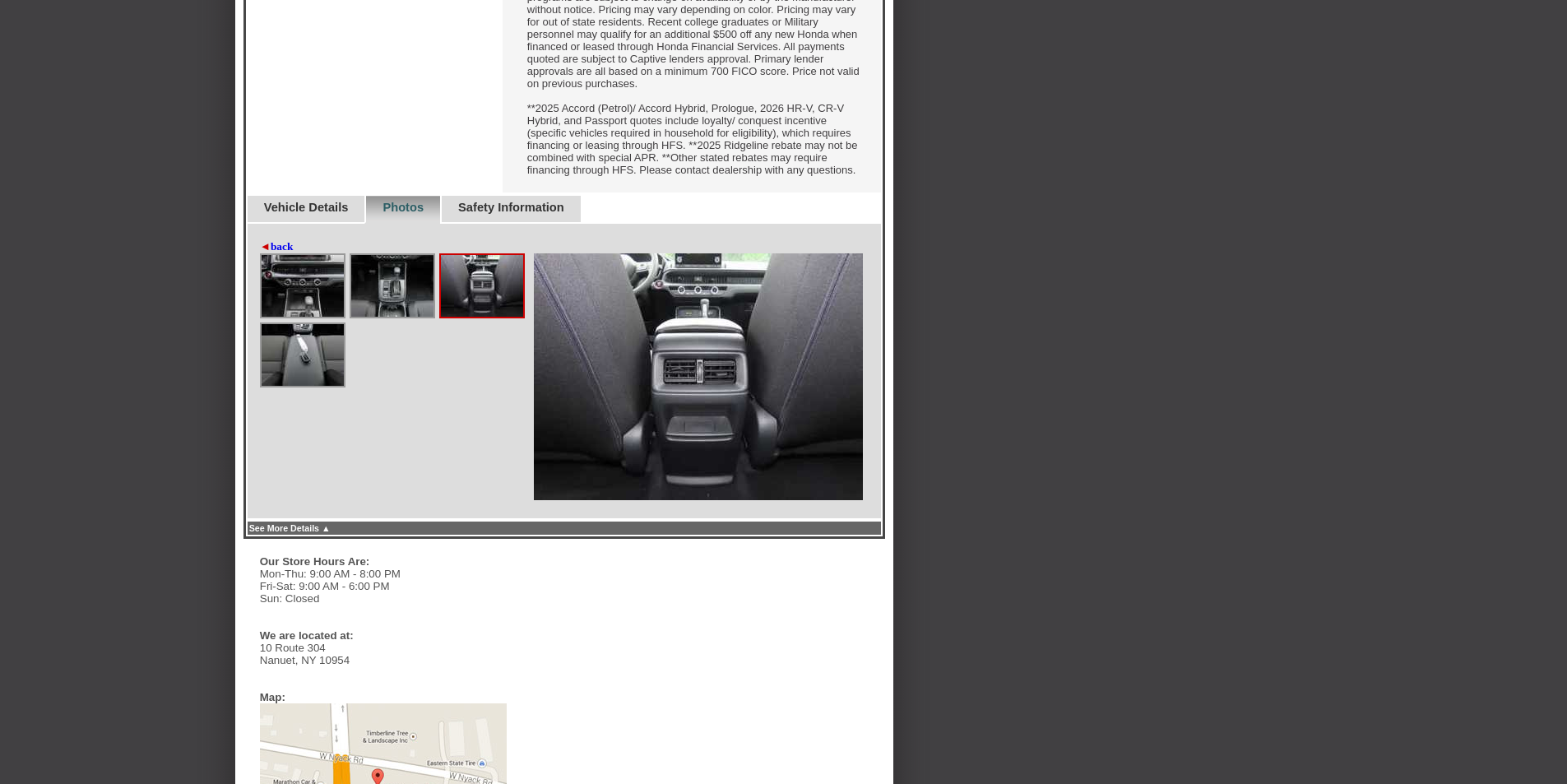
click at [280, 386] on img at bounding box center [303, 354] width 83 height 61
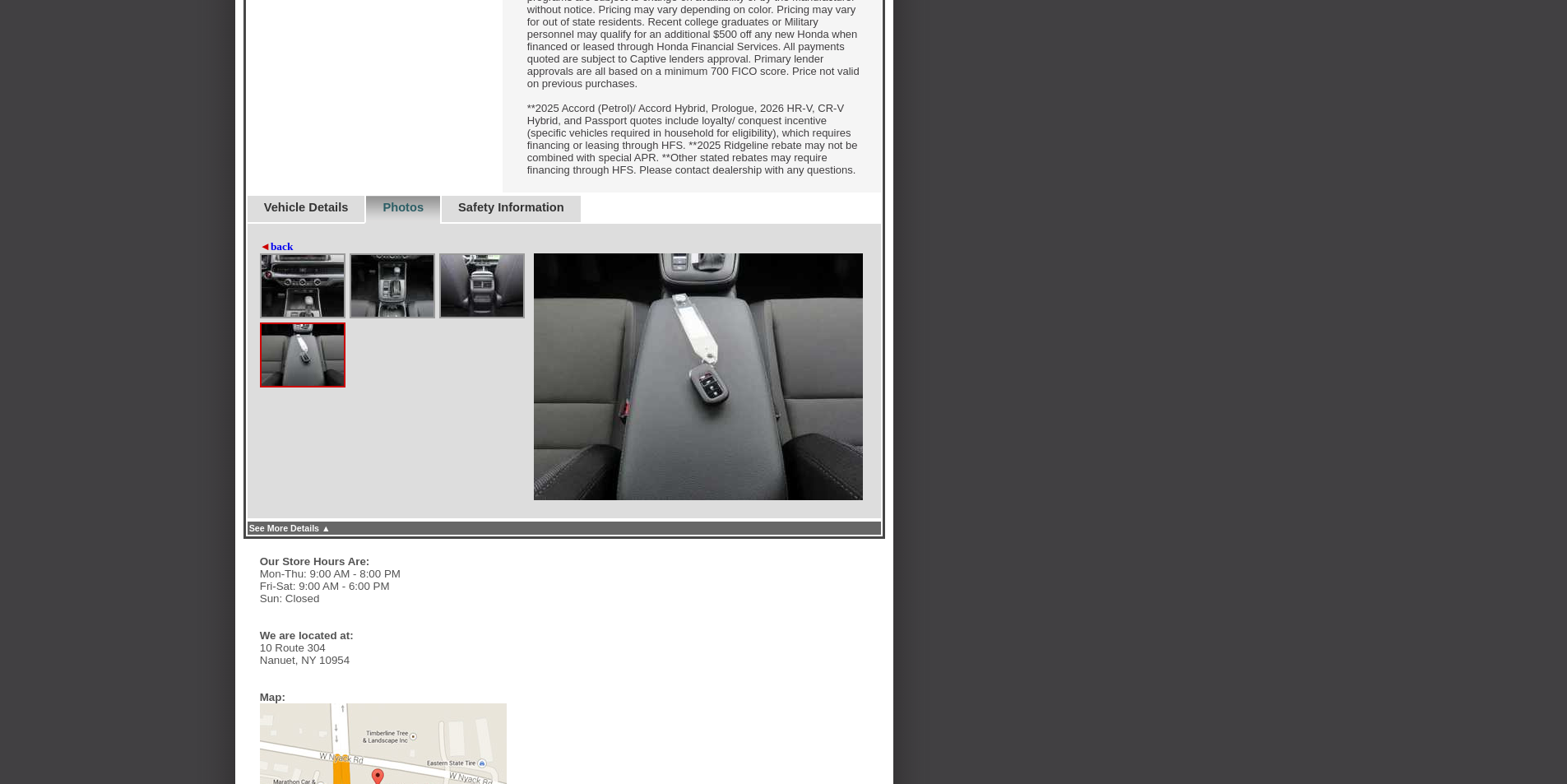
click at [493, 316] on img at bounding box center [483, 285] width 83 height 61
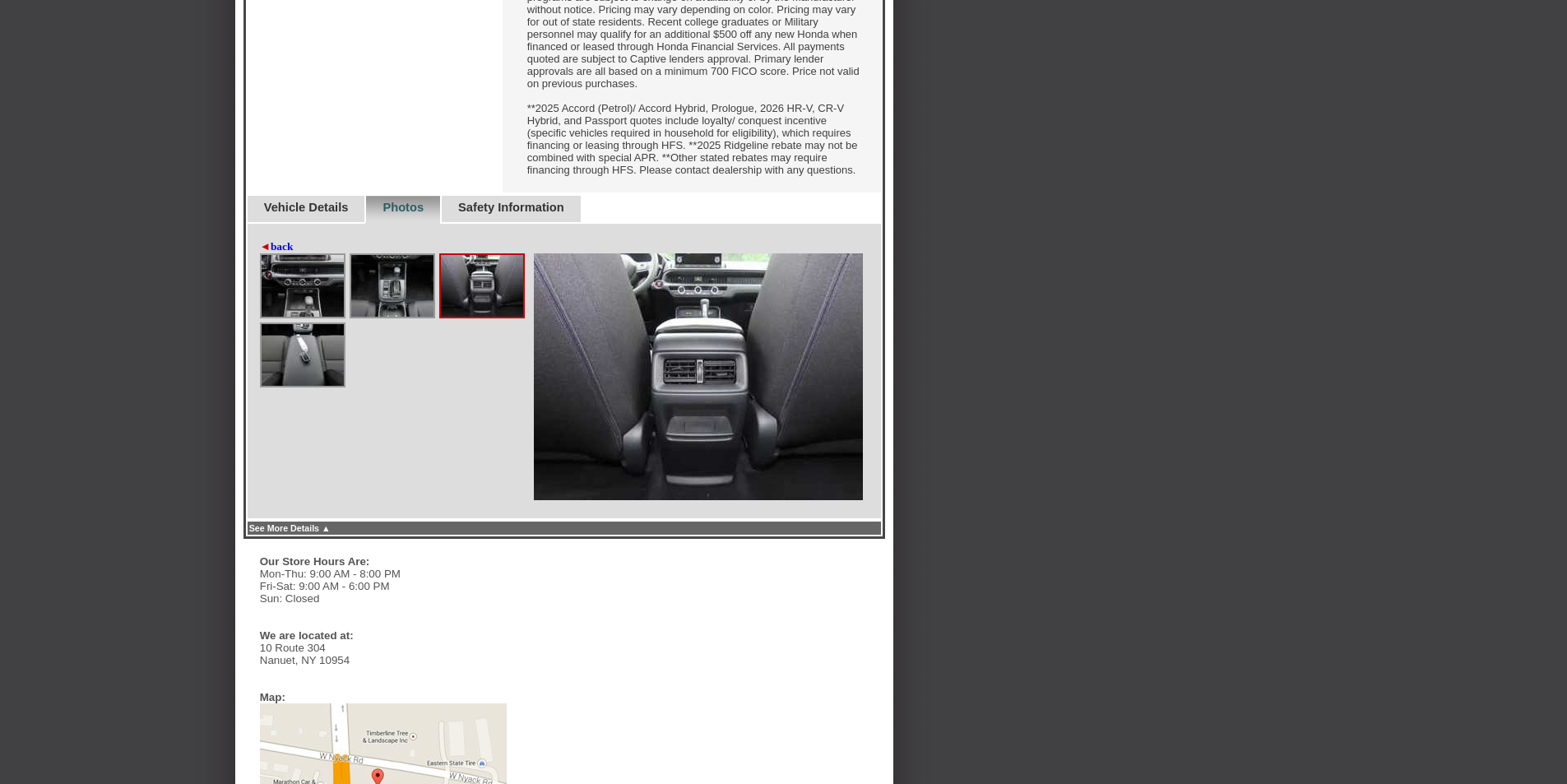
click at [424, 316] on img at bounding box center [393, 285] width 83 height 61
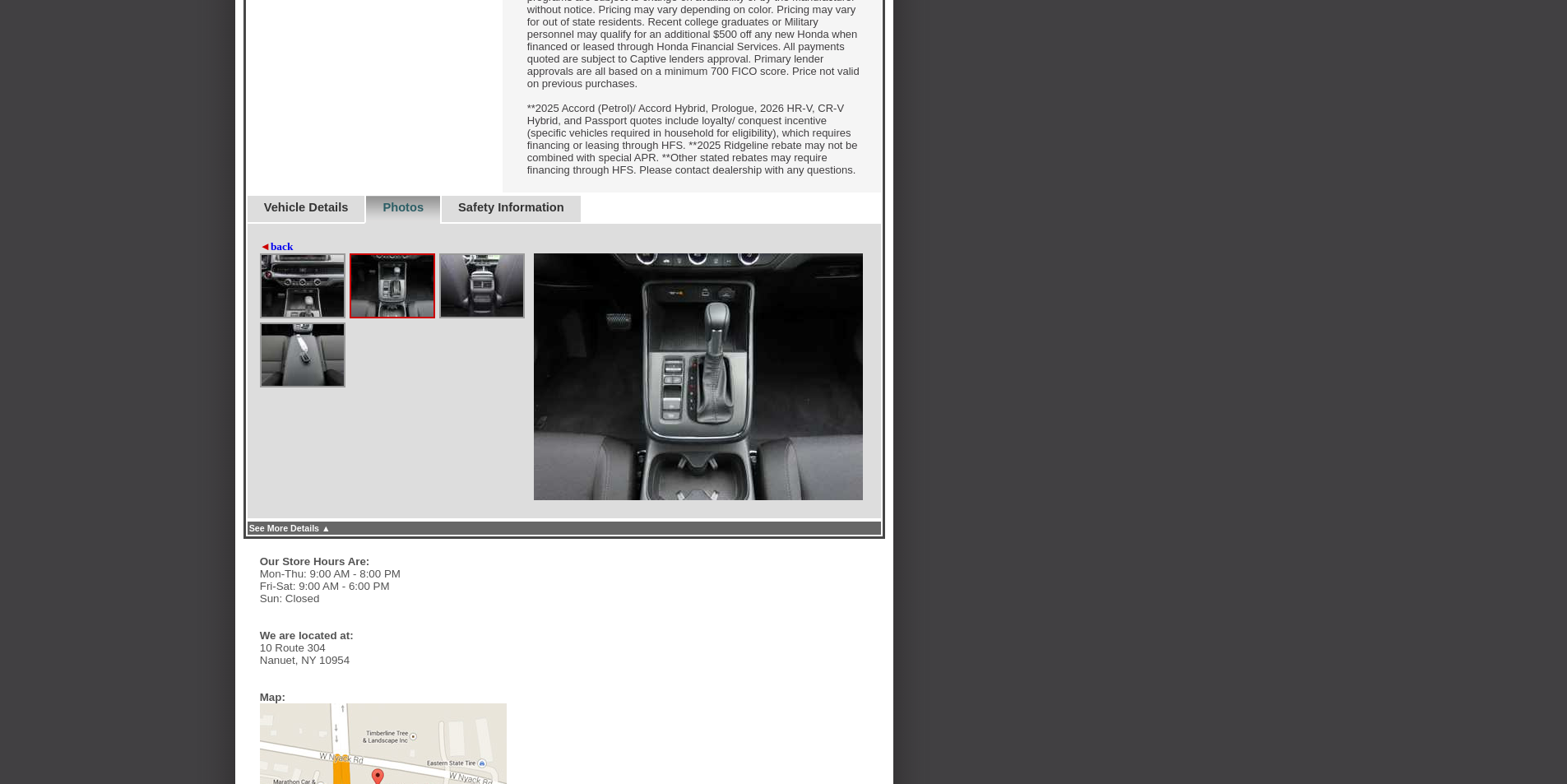
click at [274, 316] on img at bounding box center [303, 285] width 83 height 61
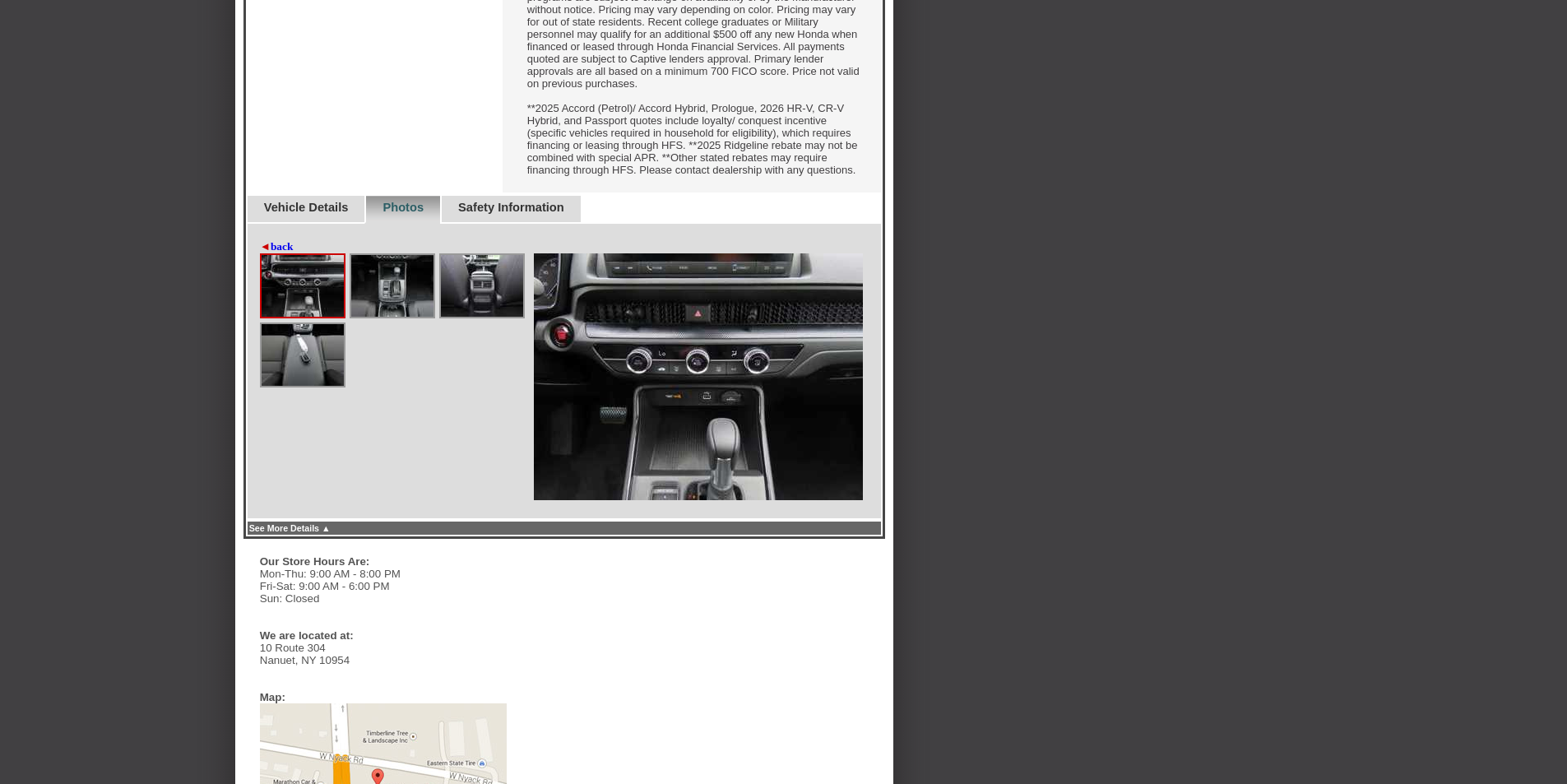
click at [274, 253] on link "◄ back" at bounding box center [276, 247] width 34 height 13
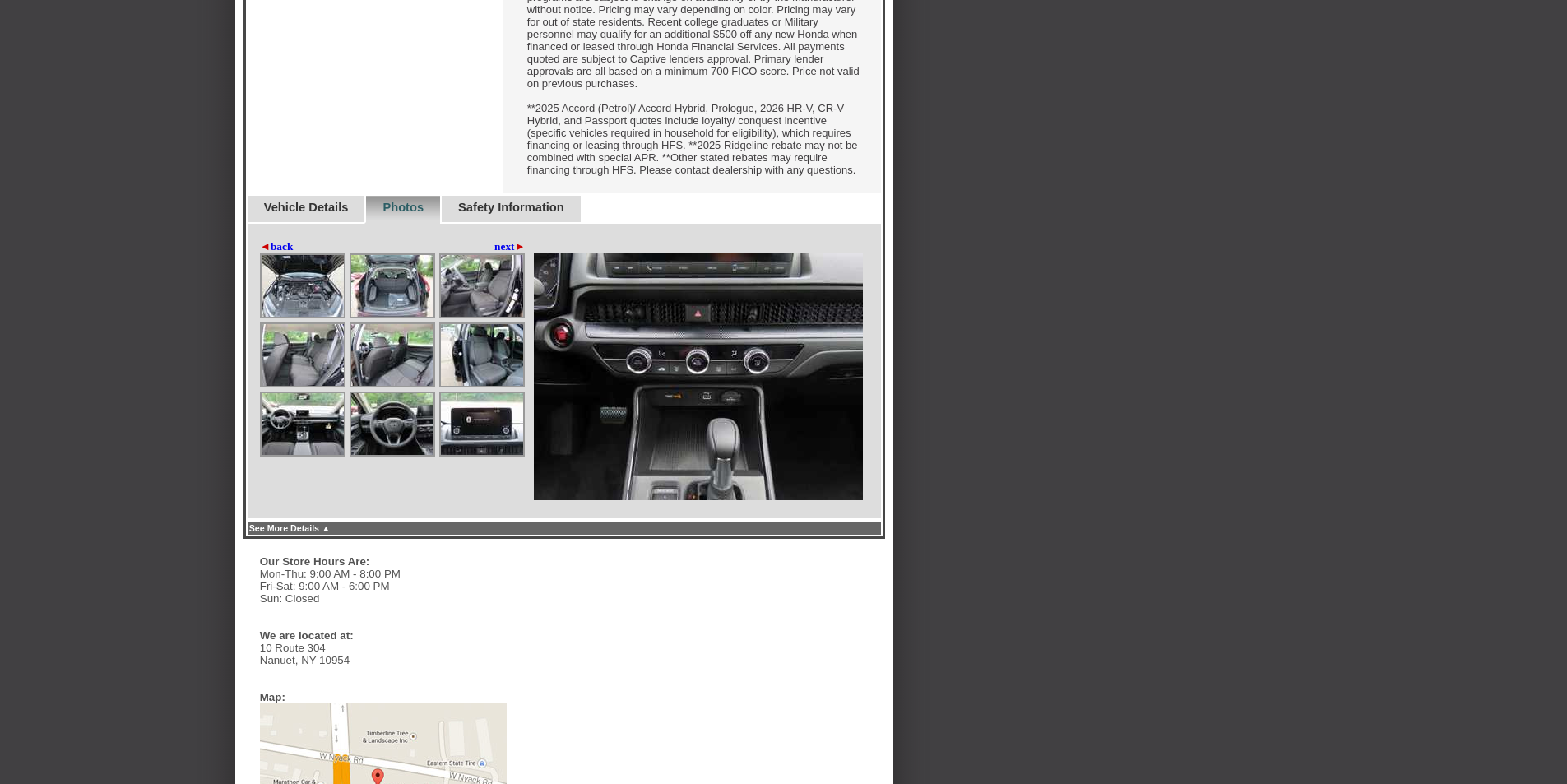
click at [274, 253] on link "◄ back" at bounding box center [276, 247] width 34 height 13
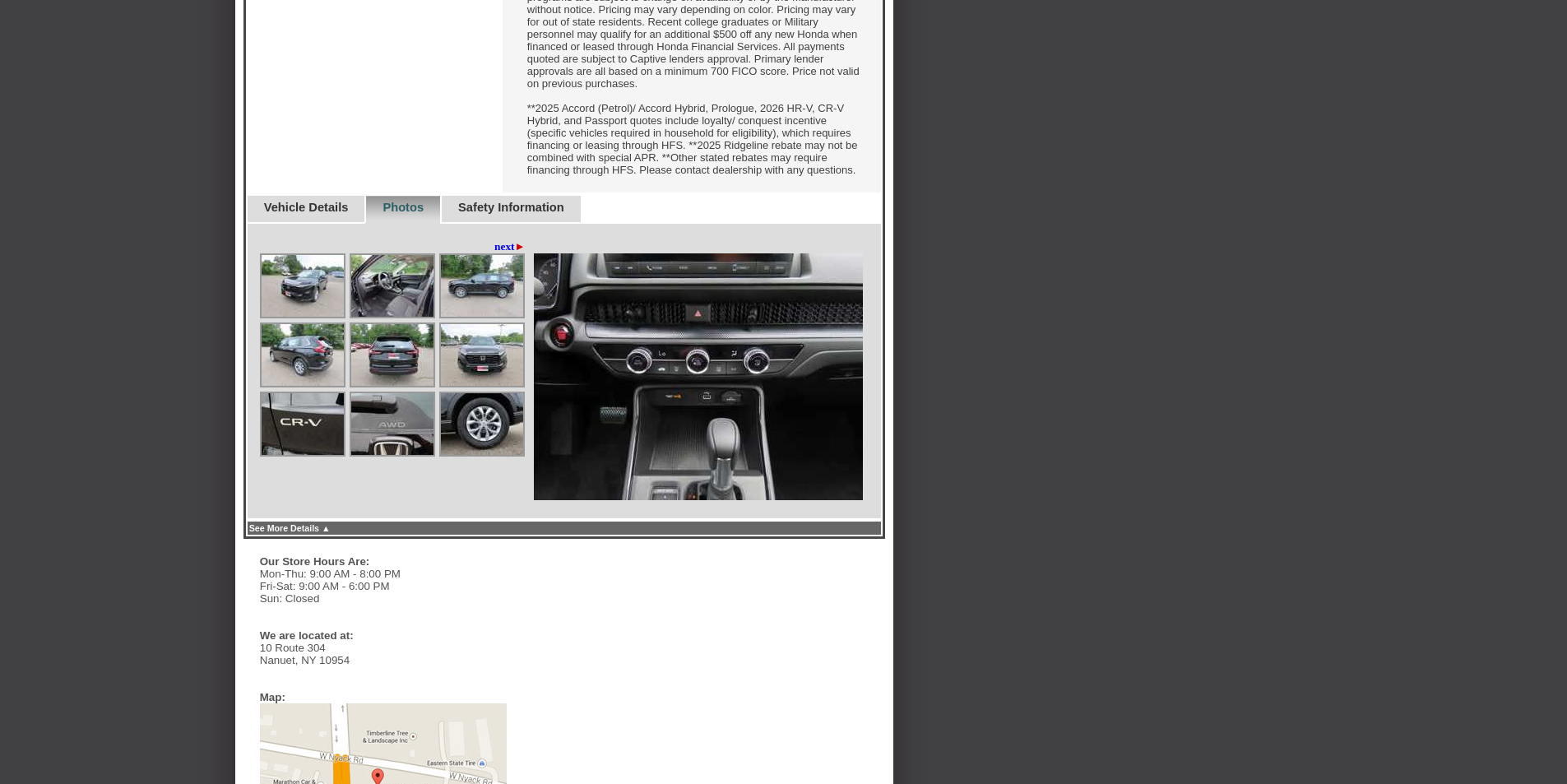
click at [317, 214] on link "Vehicle Details" at bounding box center [306, 207] width 84 height 13
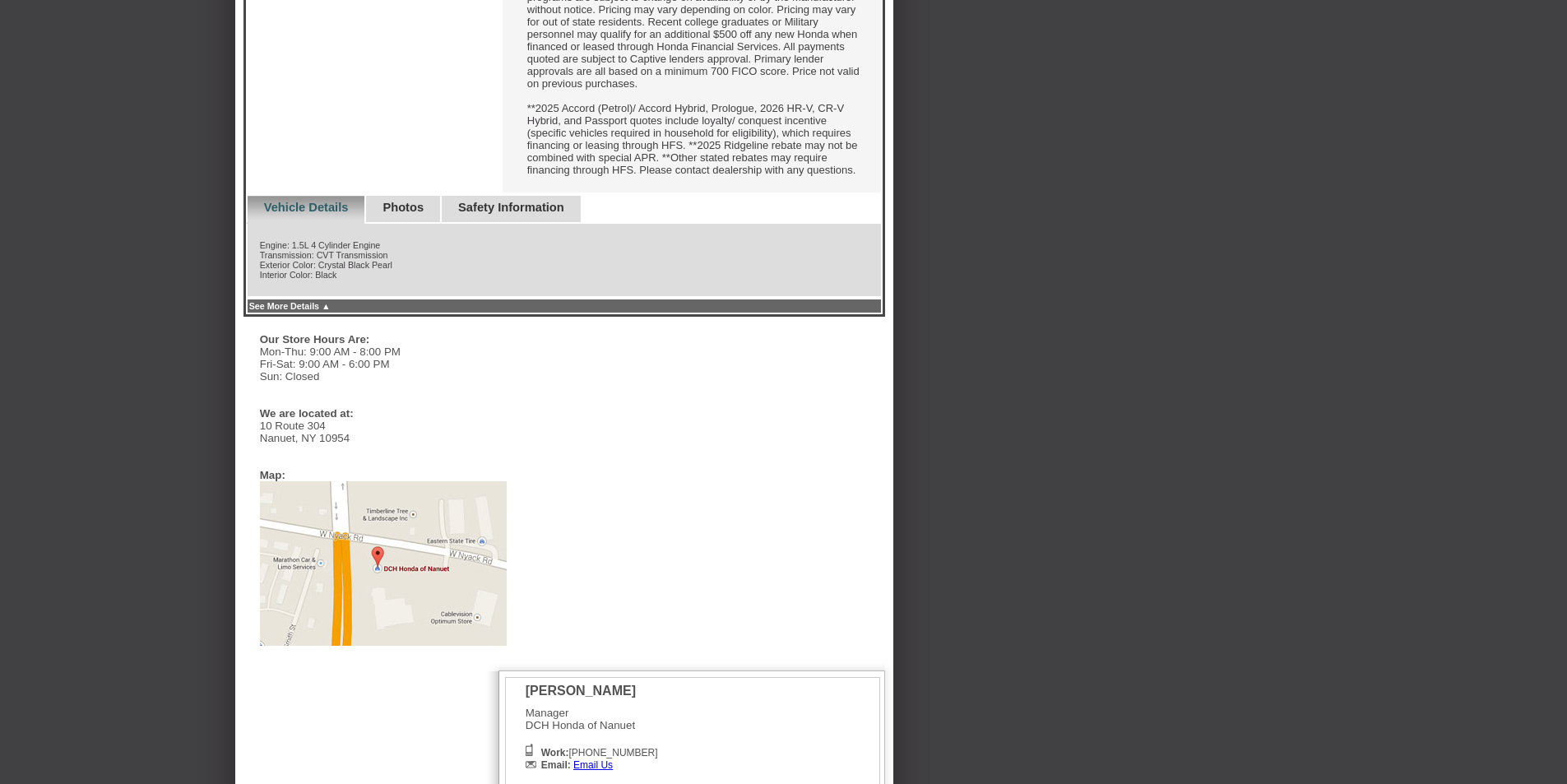
click at [515, 214] on link "Safety Information" at bounding box center [512, 207] width 106 height 13
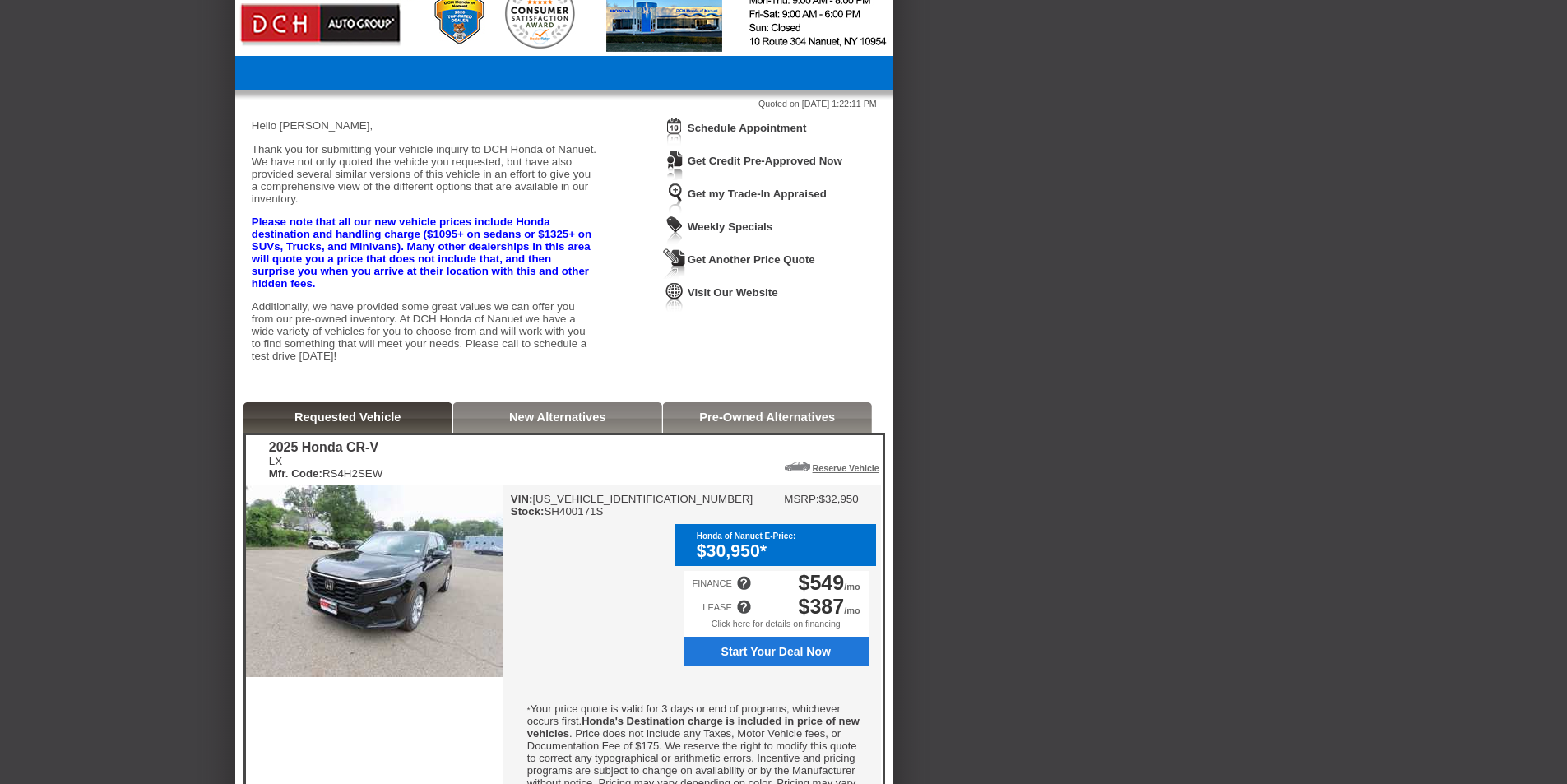
scroll to position [0, 0]
